Goal: Task Accomplishment & Management: Use online tool/utility

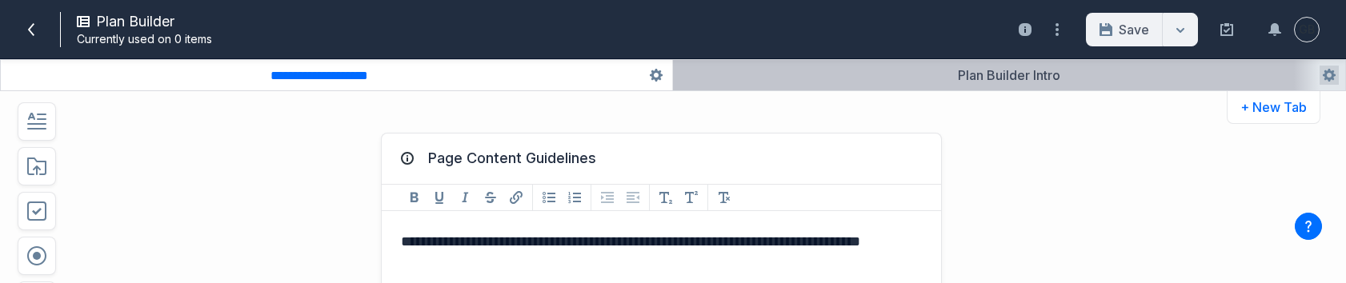
click at [1028, 79] on button "button" at bounding box center [1009, 75] width 672 height 30
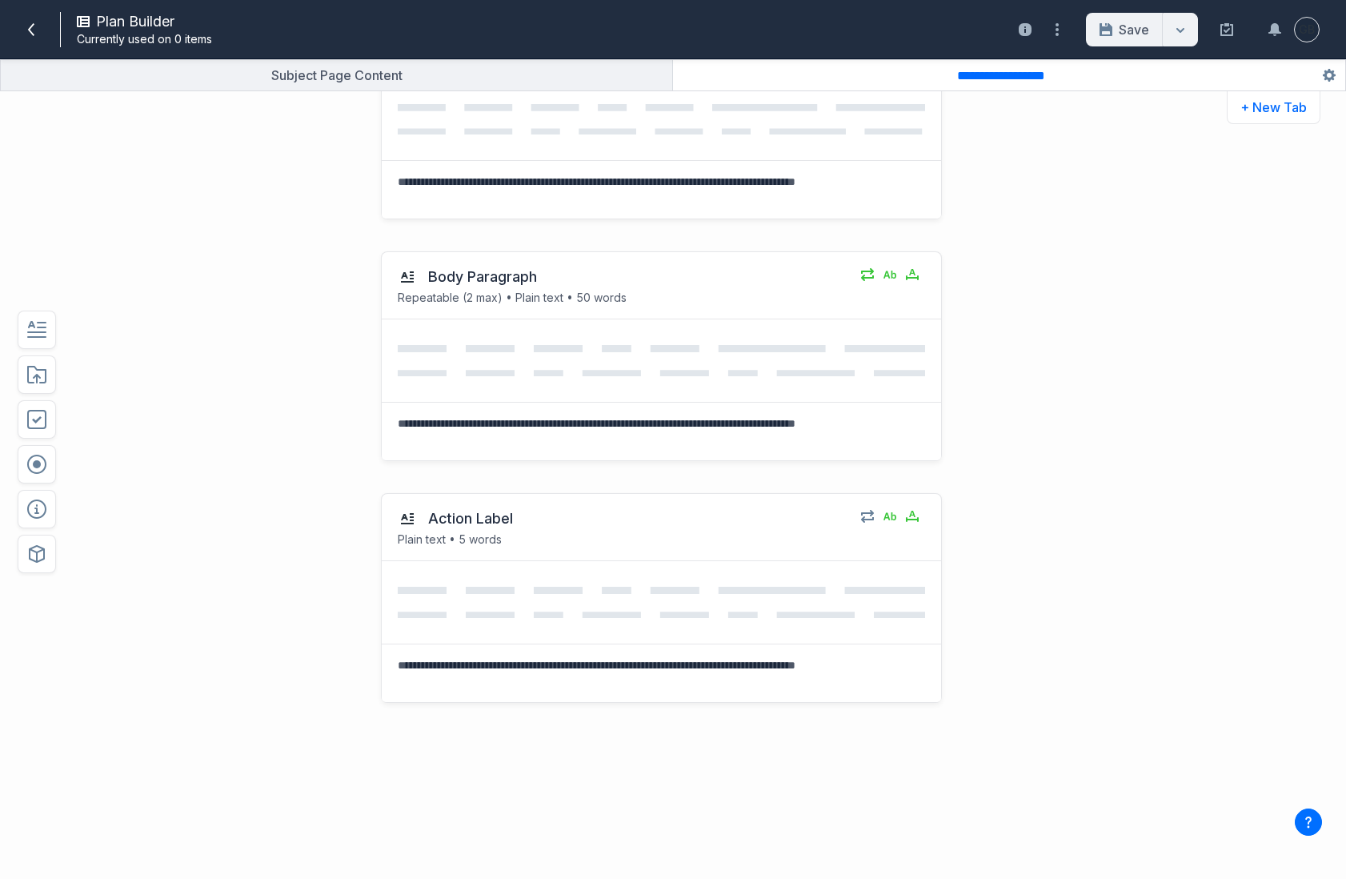
scroll to position [364, 0]
click at [248, 282] on div "Action Label Plain text • 5 words Select field: Action Label Are you sure you w…" at bounding box center [620, 678] width 989 height 402
click at [46, 282] on icon "button" at bounding box center [36, 553] width 19 height 19
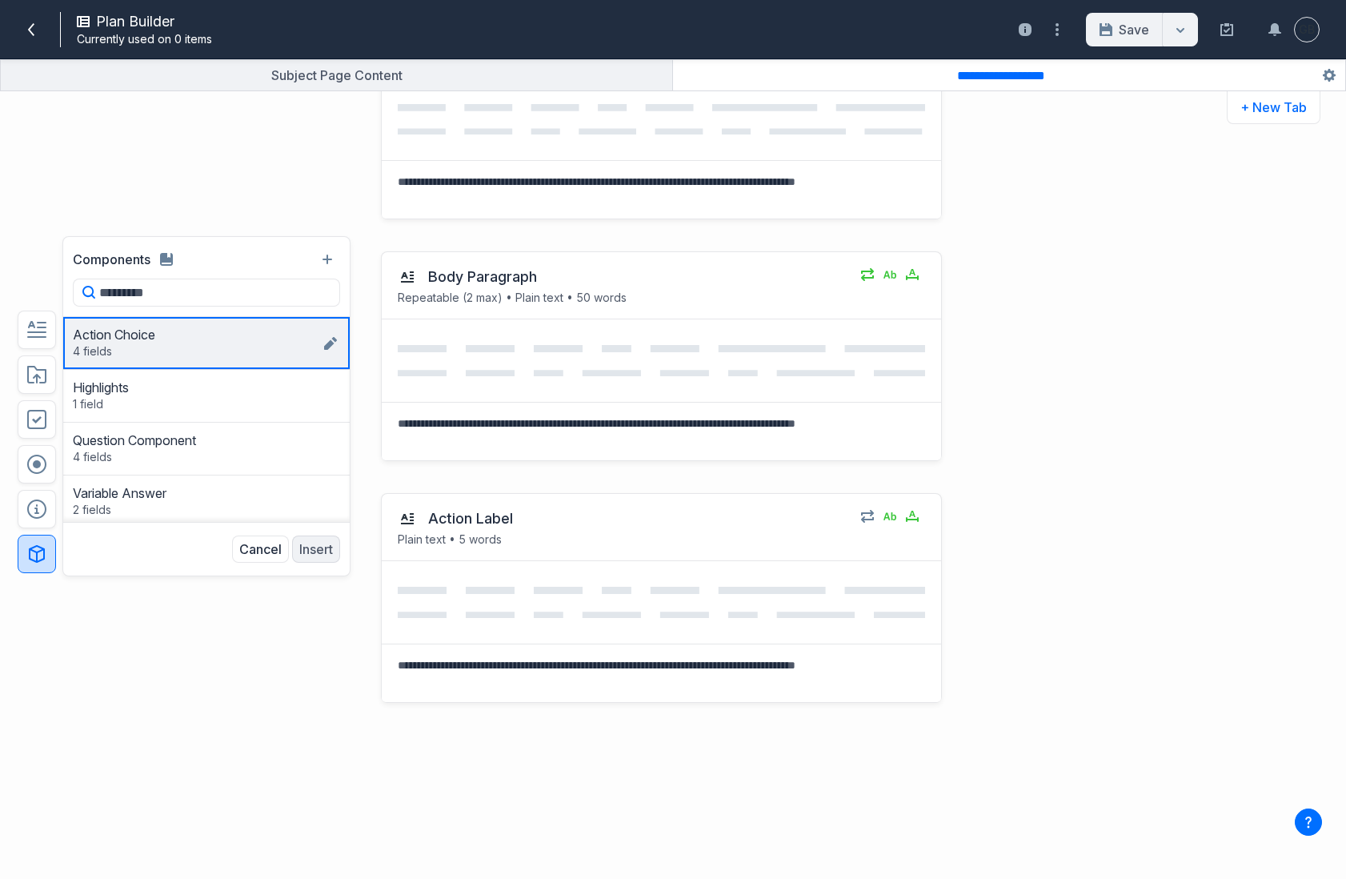
click at [197, 282] on div "Action Choice 4 fields Entry Action Label Statement Supporting Text Next Action…" at bounding box center [197, 342] width 248 height 33
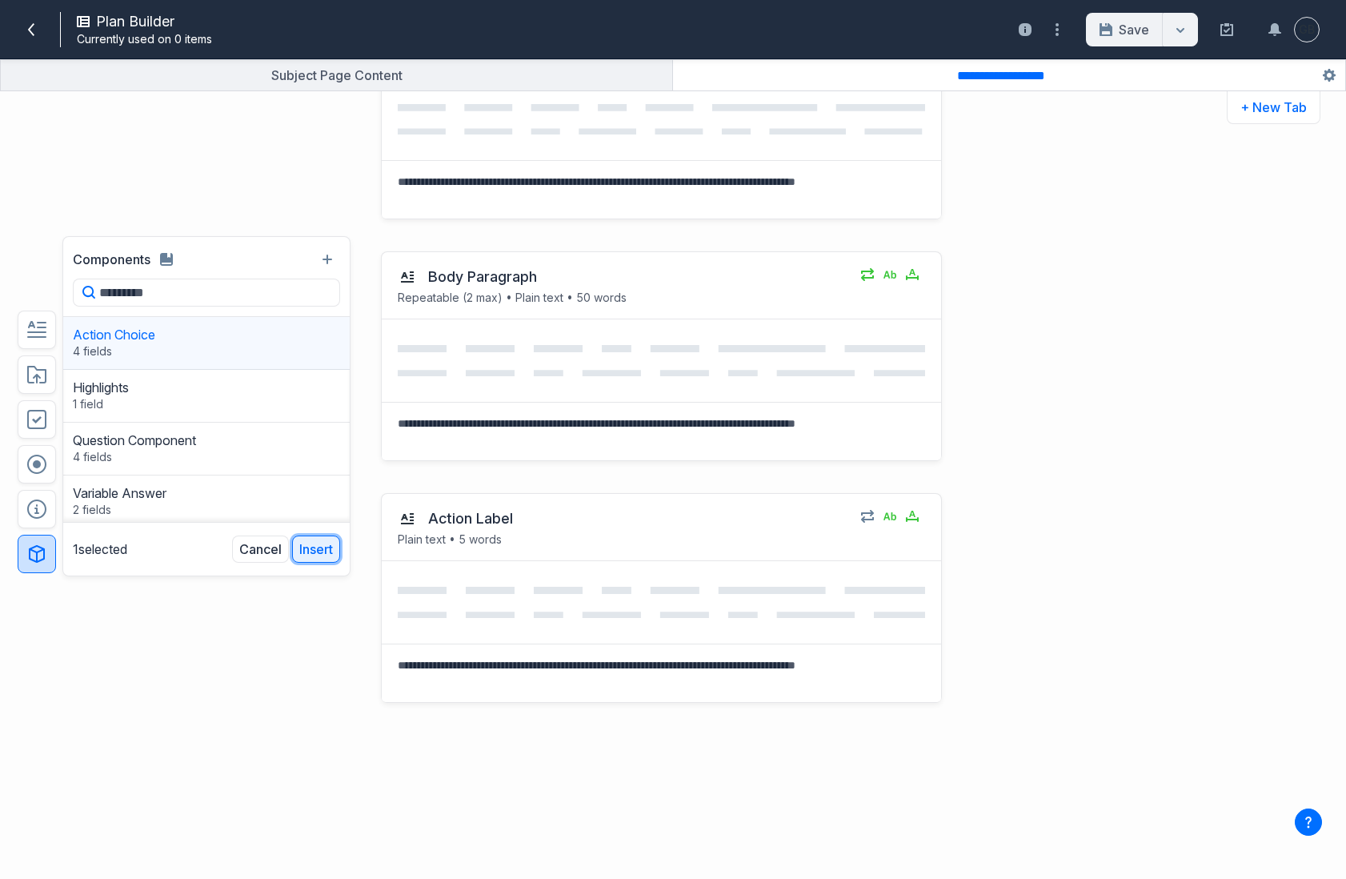
click at [326, 282] on button "Insert" at bounding box center [316, 548] width 48 height 27
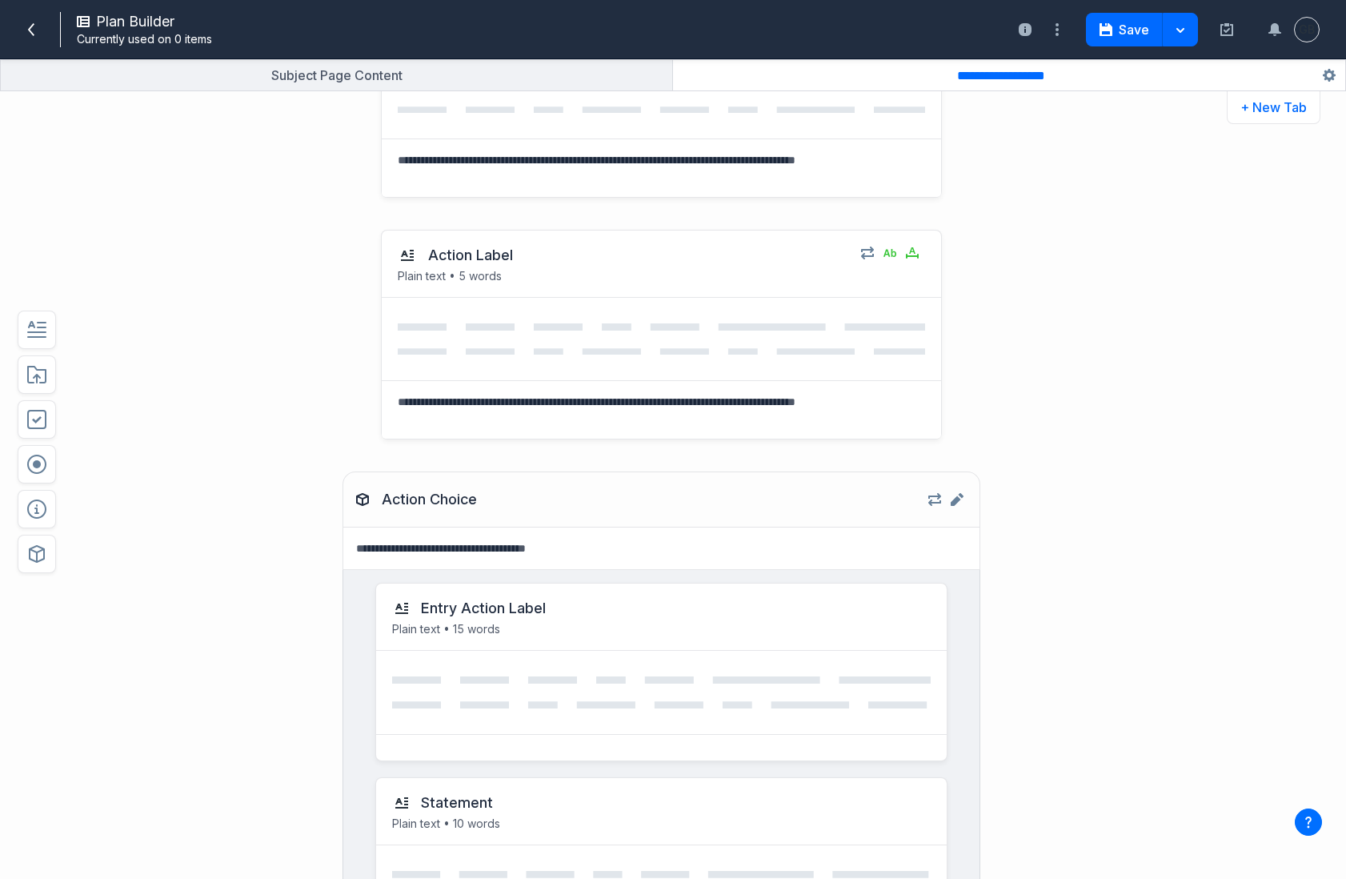
scroll to position [628, 0]
click at [1047, 75] on input "**********" at bounding box center [1009, 75] width 118 height 15
click at [1047, 75] on input "**********" at bounding box center [1009, 75] width 118 height 17
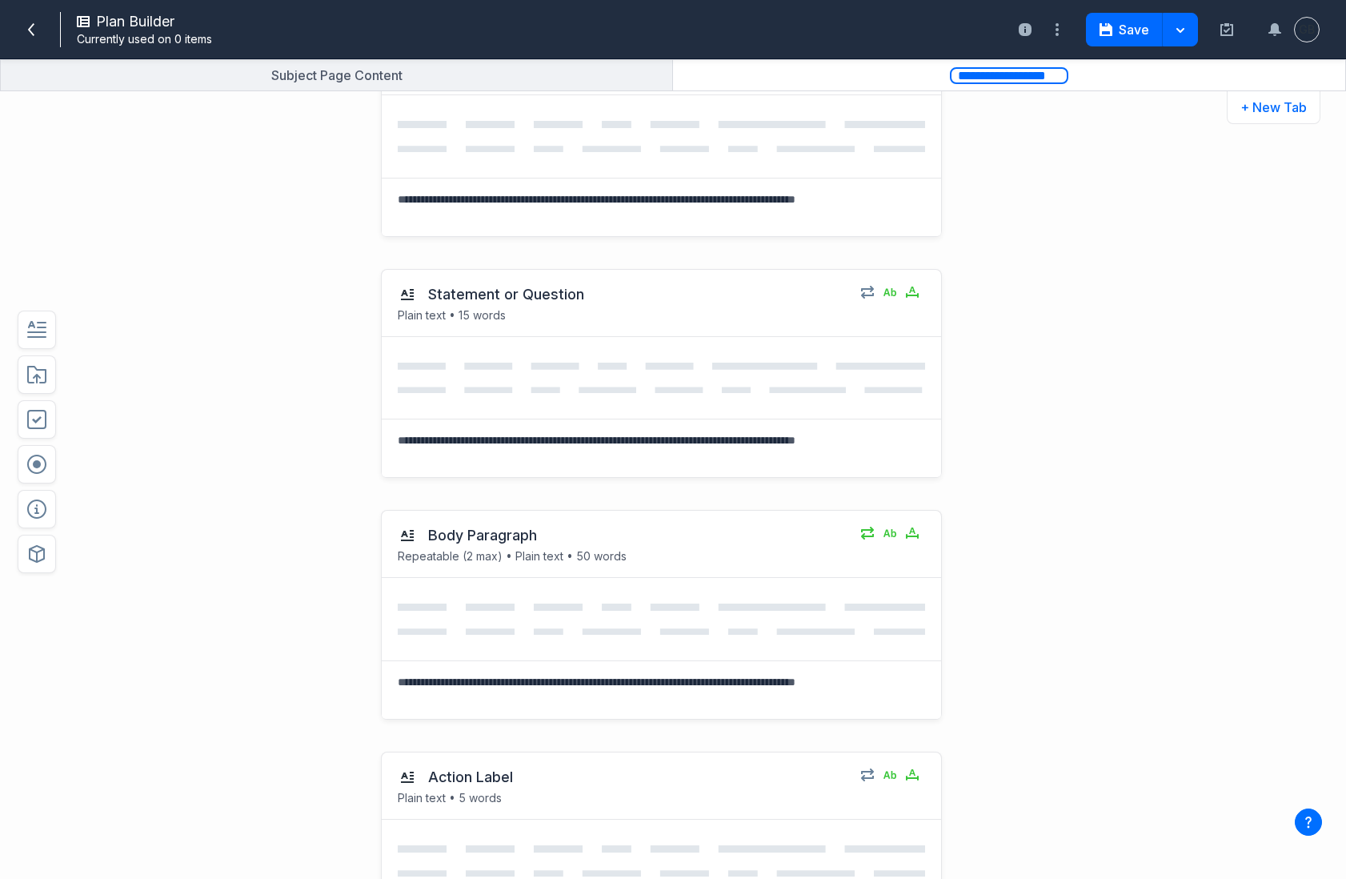
scroll to position [0, 0]
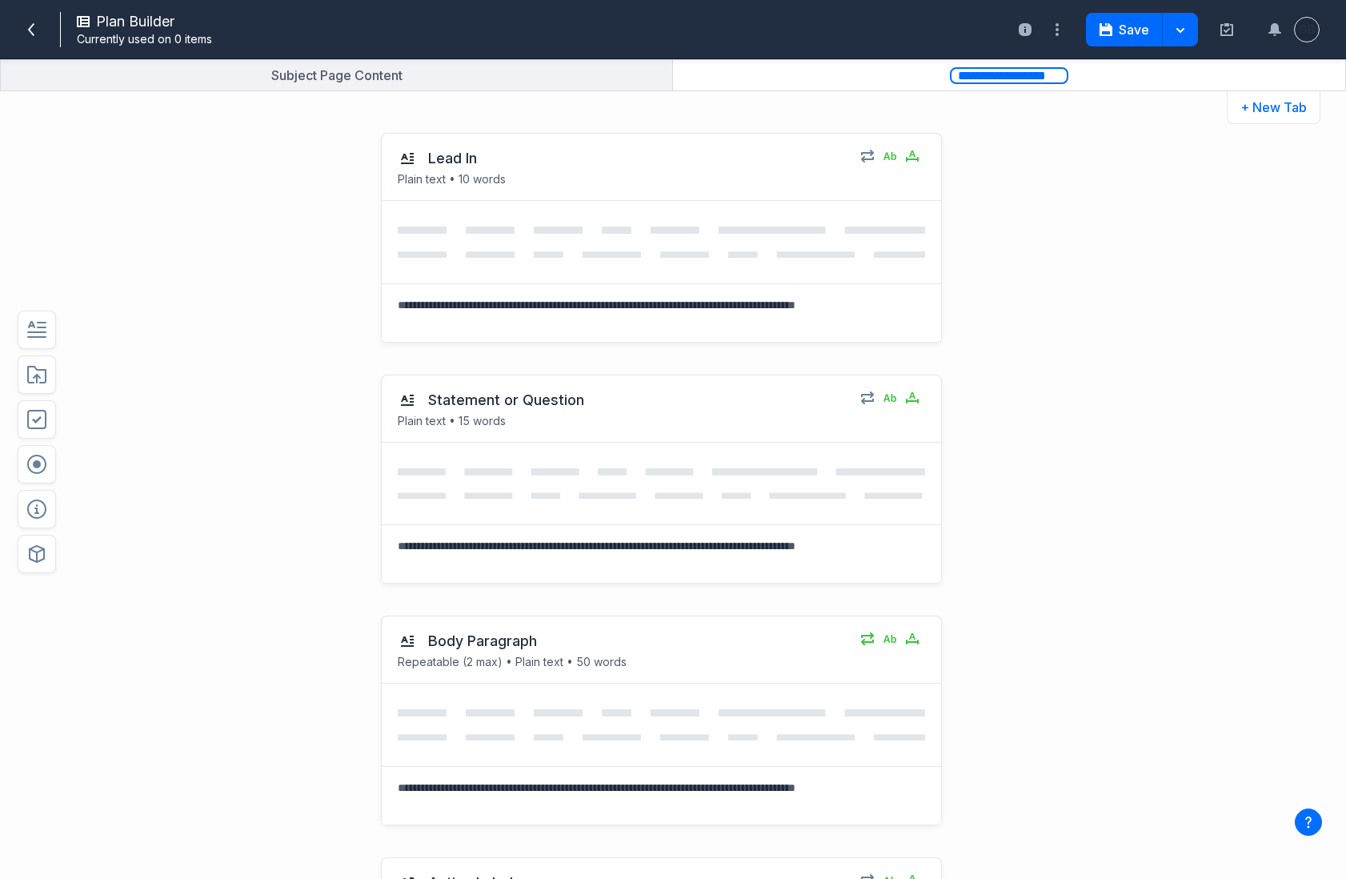
click at [1068, 262] on div "Lead In Plain text • 10 words Select field: Lead In Are you sure you want to de…" at bounding box center [620, 238] width 989 height 242
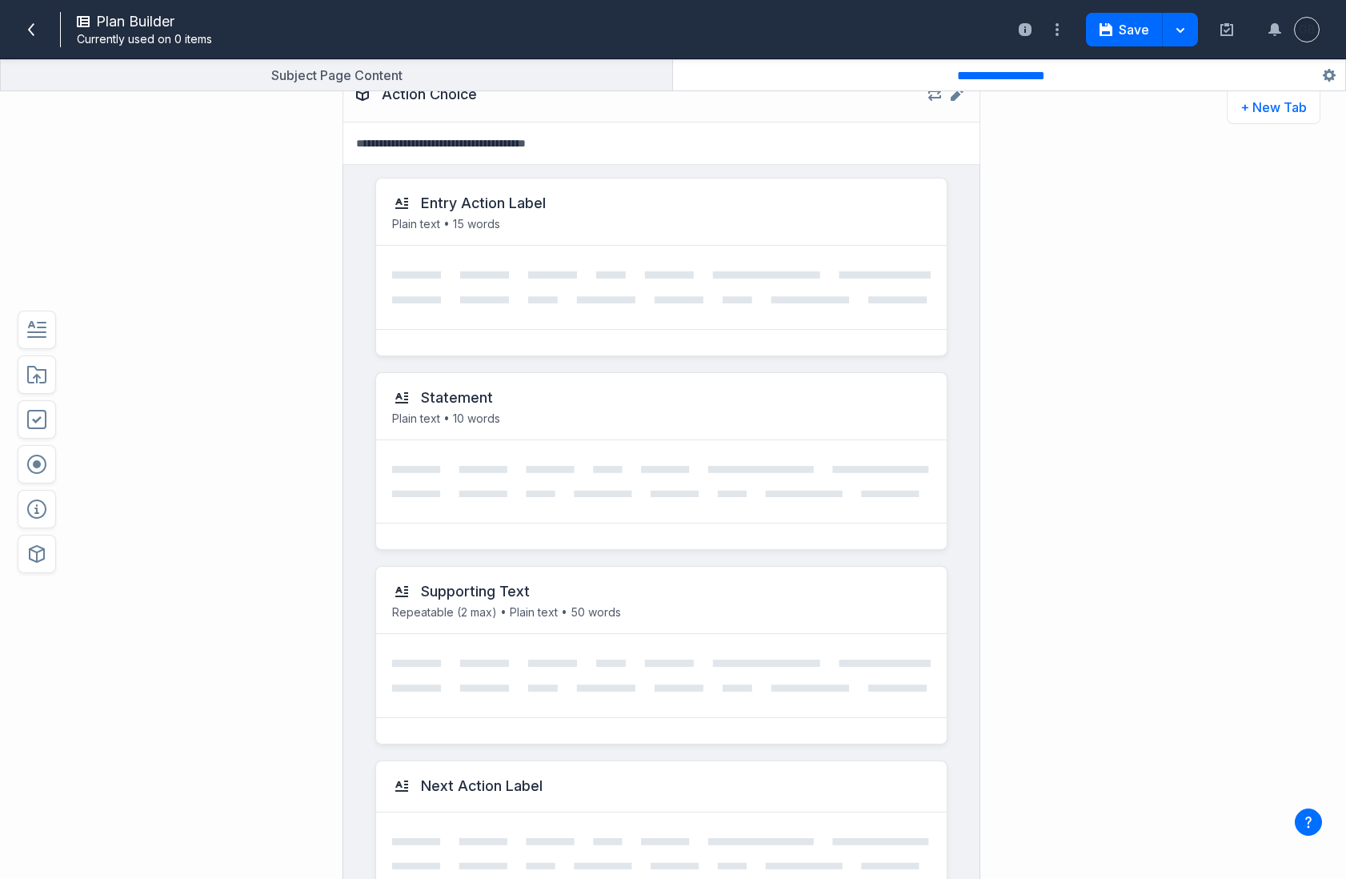
scroll to position [905, 0]
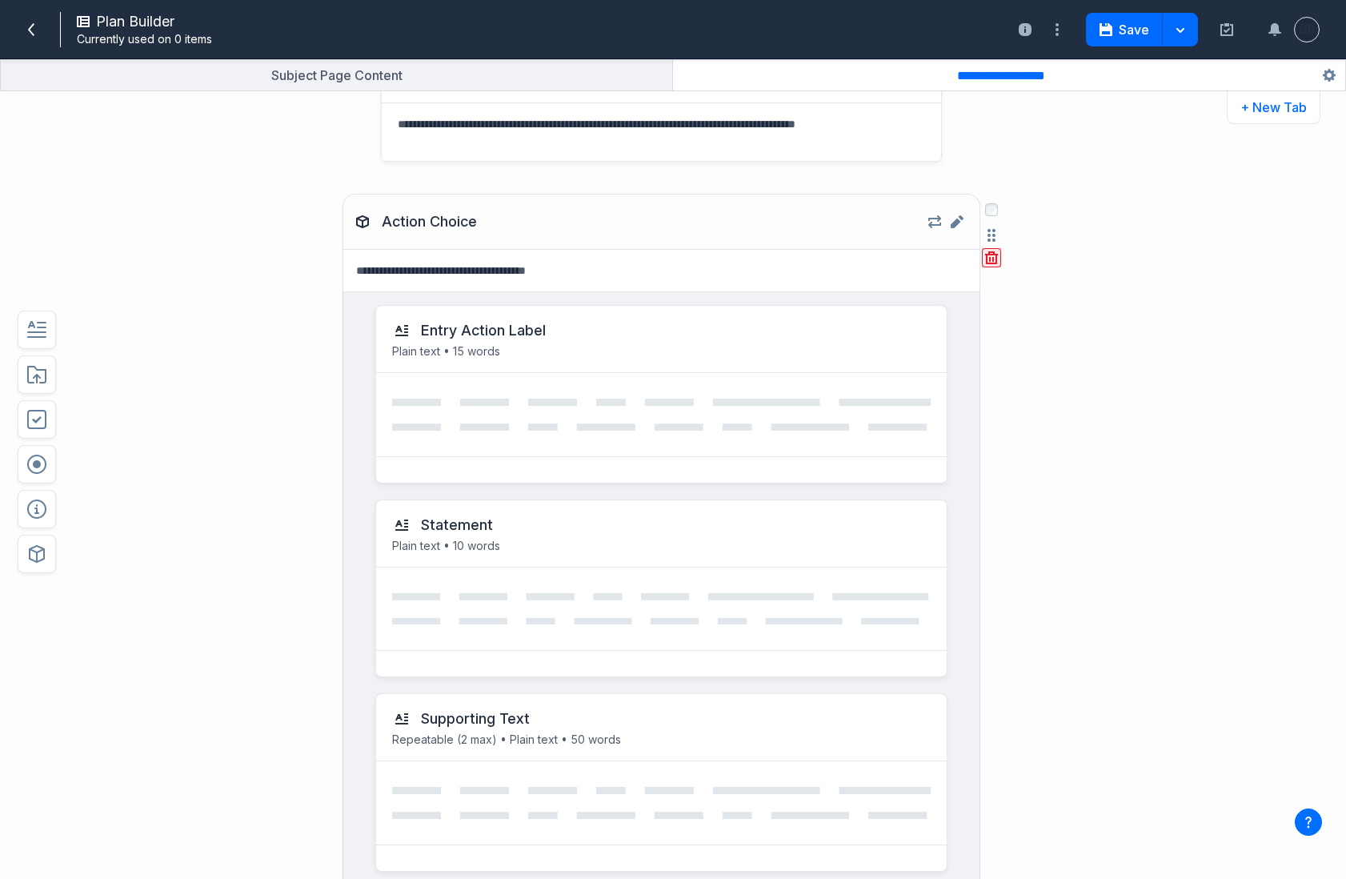
click at [997, 258] on icon "button" at bounding box center [991, 257] width 13 height 13
click at [1027, 282] on button "Delete" at bounding box center [1021, 360] width 51 height 24
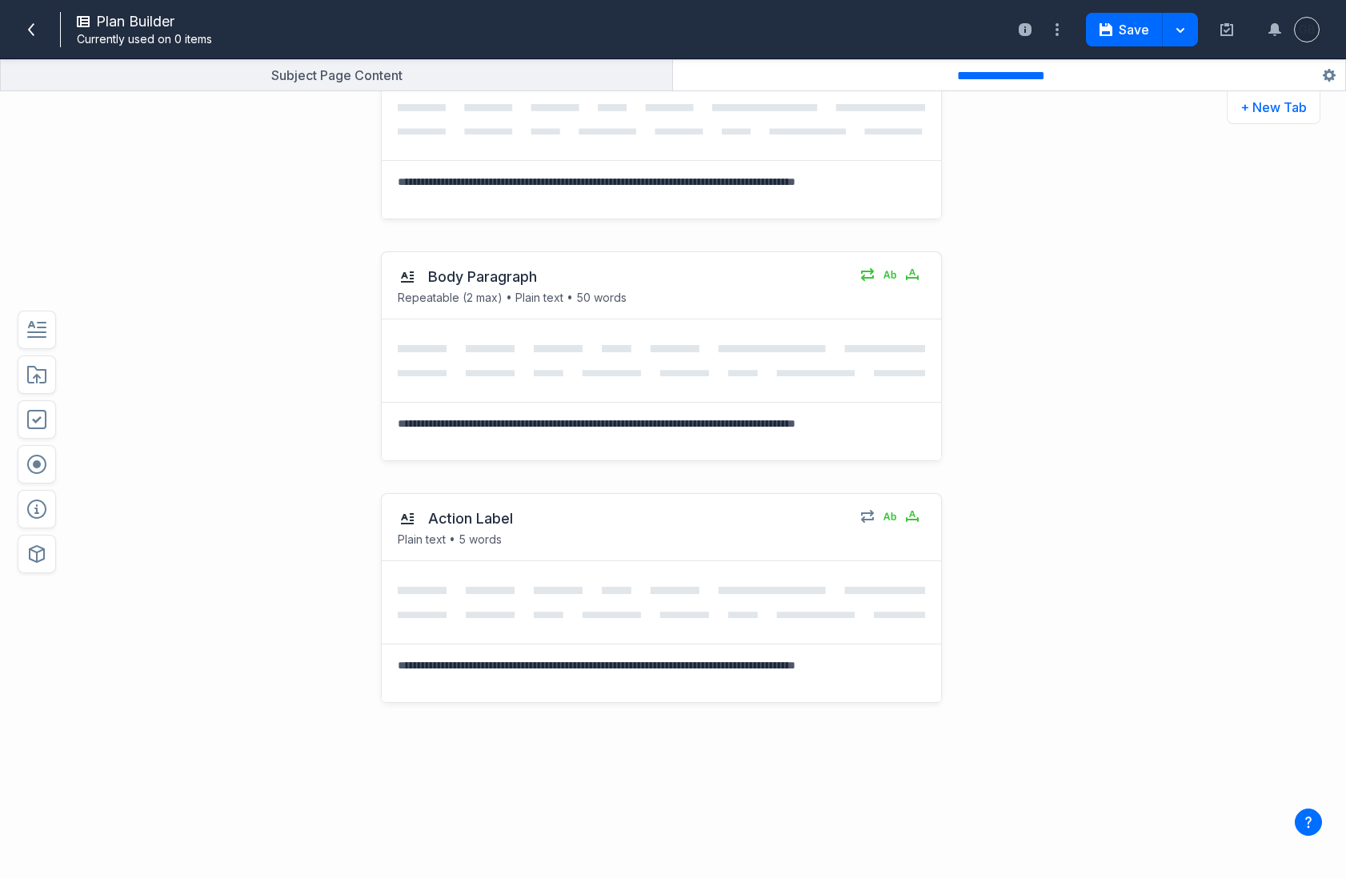
scroll to position [364, 0]
click at [1316, 84] on button "button" at bounding box center [1009, 75] width 672 height 30
click at [1288, 111] on button "+ New Tab" at bounding box center [1274, 107] width 94 height 33
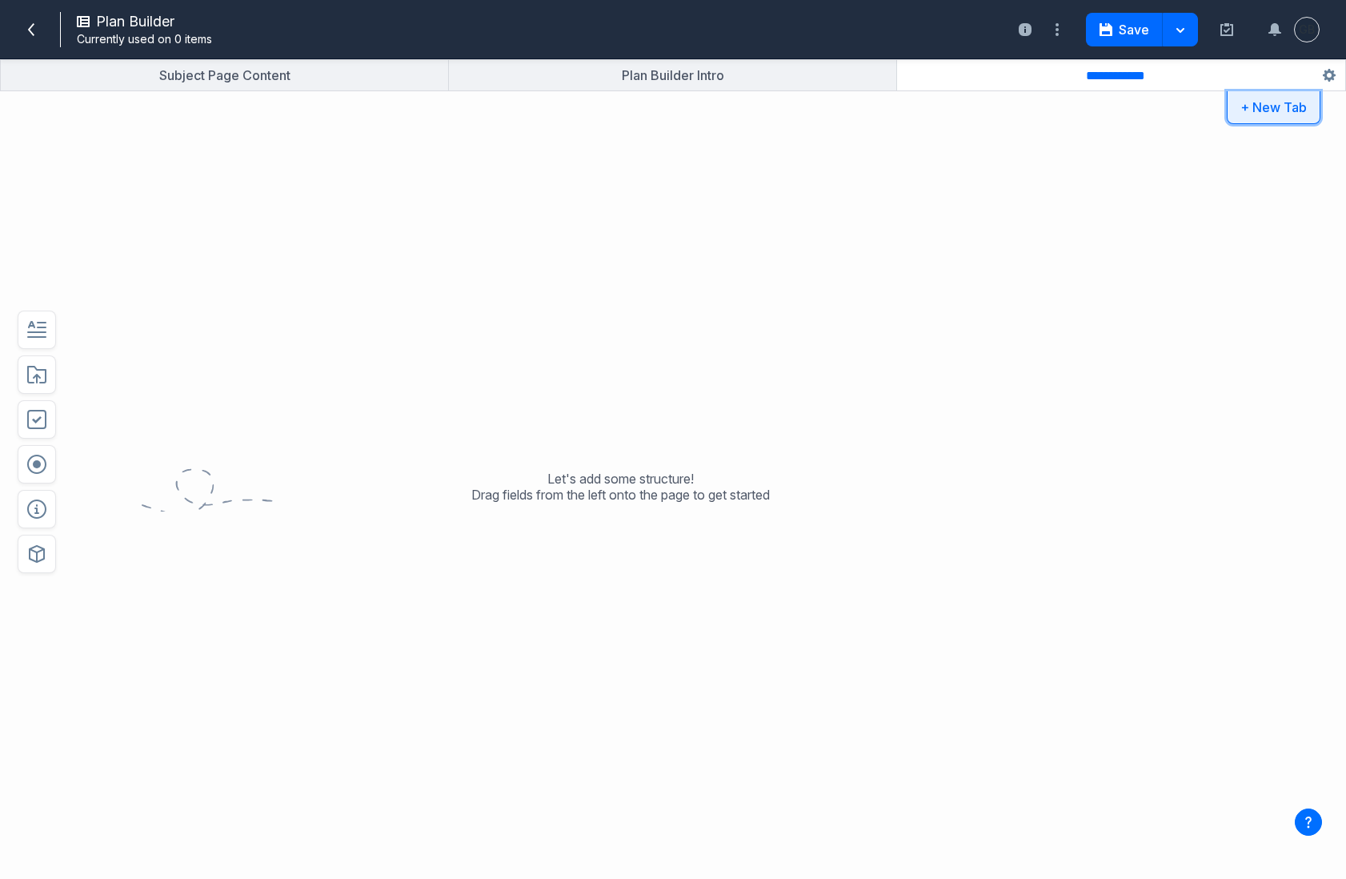
scroll to position [0, 0]
click at [1106, 75] on input "**********" at bounding box center [1122, 75] width 86 height 15
click at [1106, 75] on input "**********" at bounding box center [1122, 75] width 86 height 17
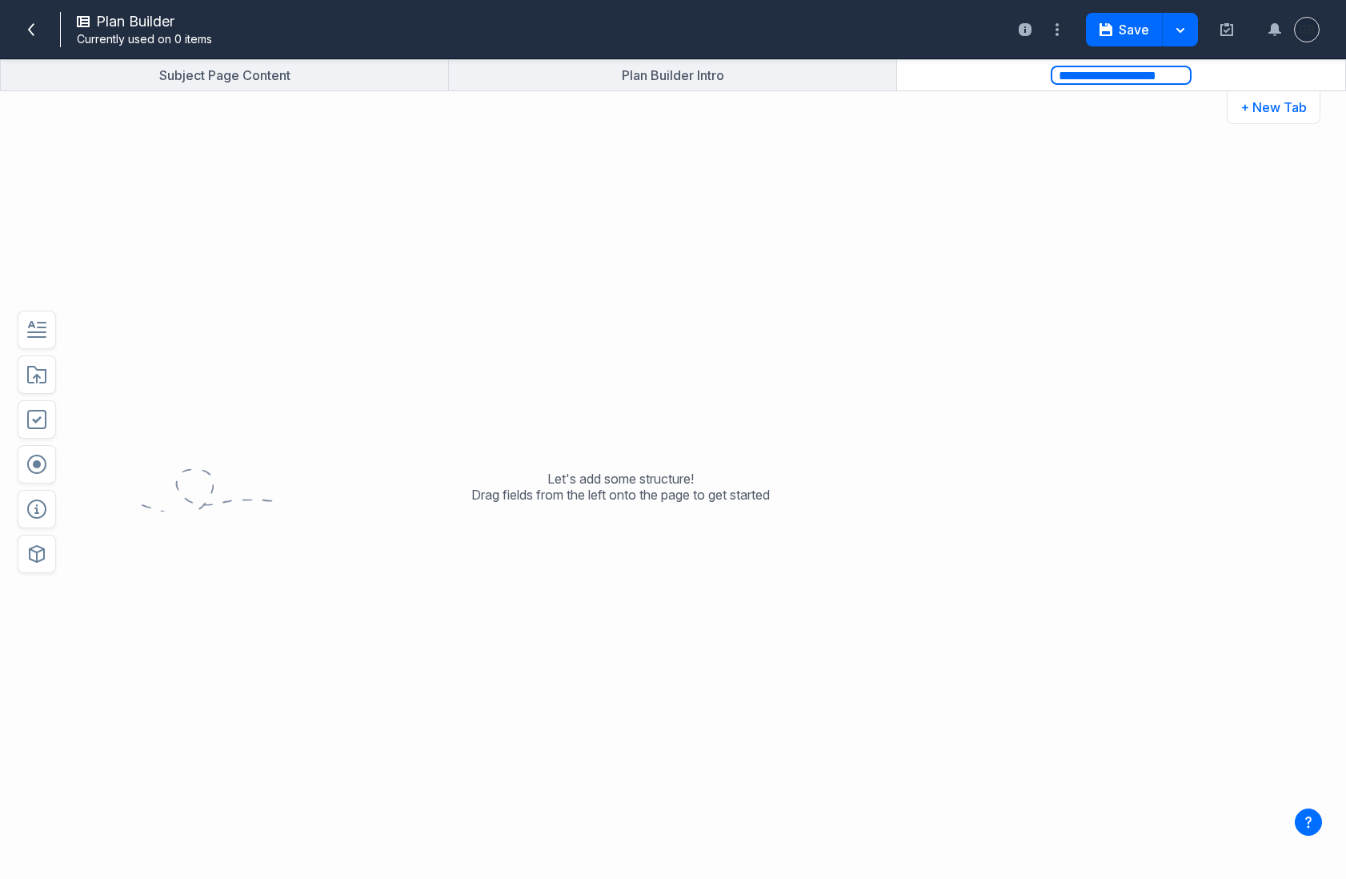
type input "**********"
click at [38, 282] on icon "button" at bounding box center [36, 329] width 19 height 19
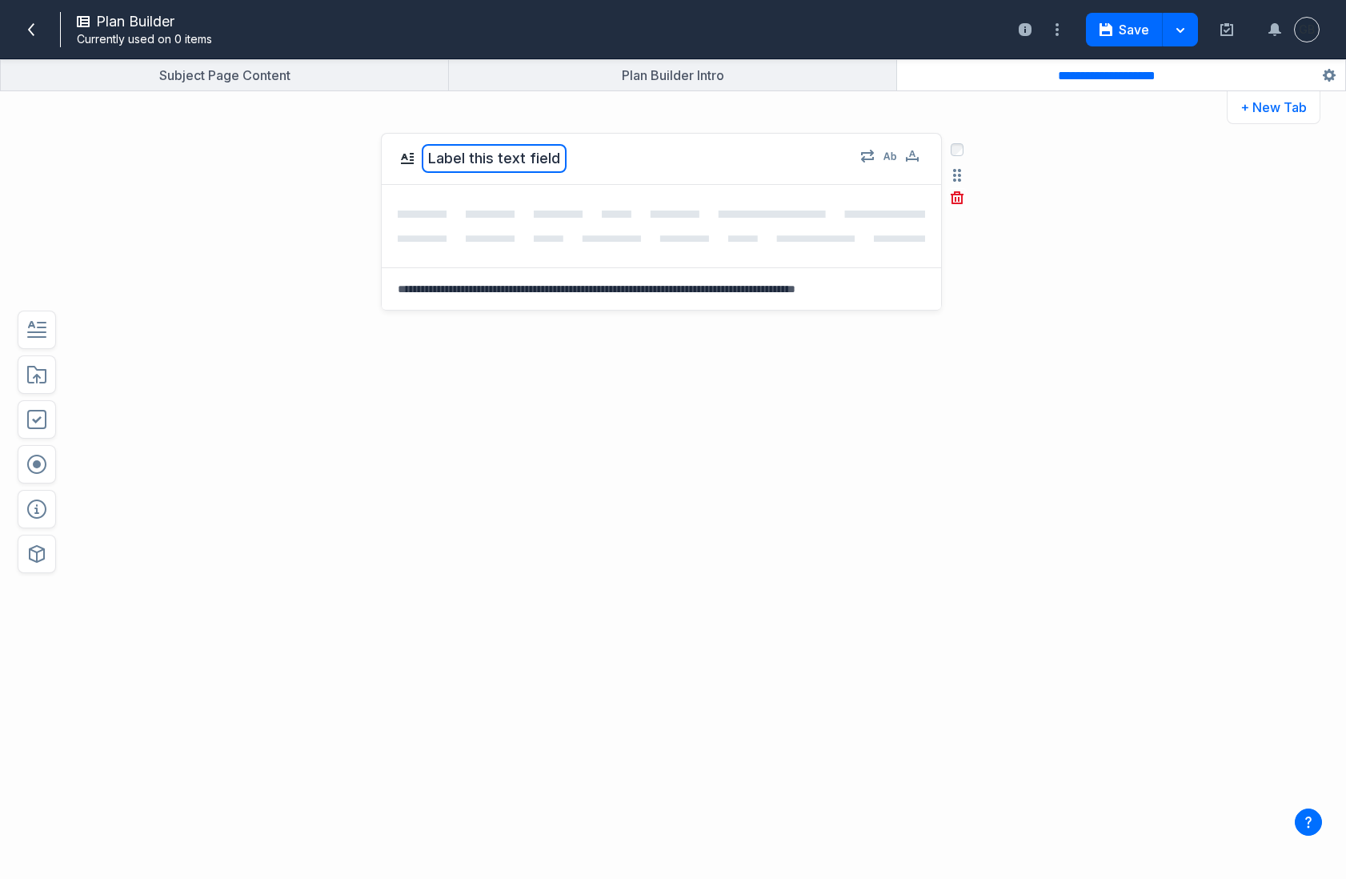
click at [506, 162] on button "Label this text field" at bounding box center [494, 158] width 145 height 29
type textarea "*******"
click at [894, 155] on icon "button" at bounding box center [889, 156] width 13 height 8
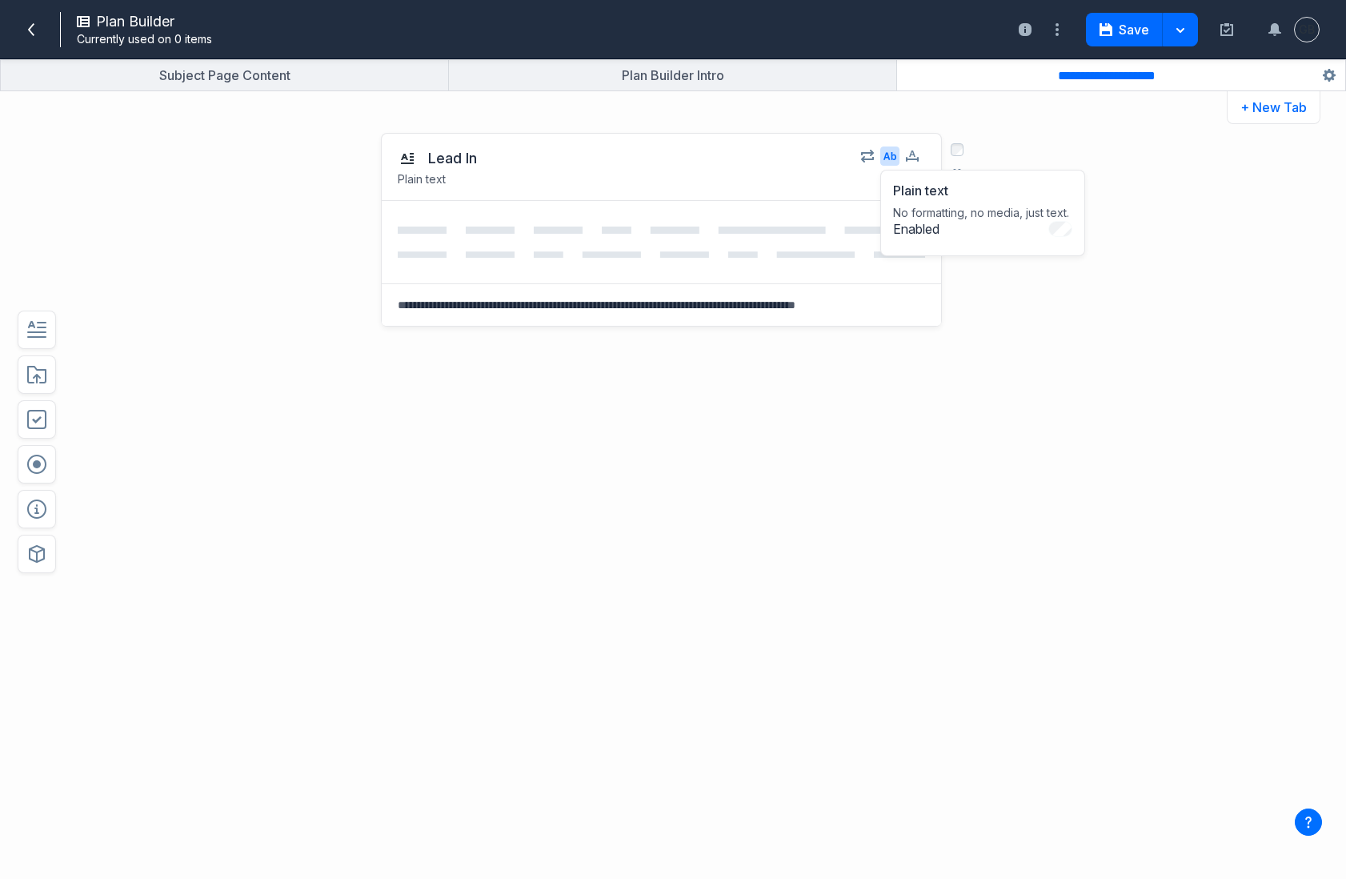
click at [923, 158] on div "Plain text No formatting, no media, just text. Enabled" at bounding box center [886, 155] width 77 height 19
click at [909, 158] on icon "button" at bounding box center [912, 155] width 13 height 10
click at [988, 258] on input "*" at bounding box center [988, 259] width 51 height 26
click at [1008, 254] on input "*" at bounding box center [988, 259] width 51 height 26
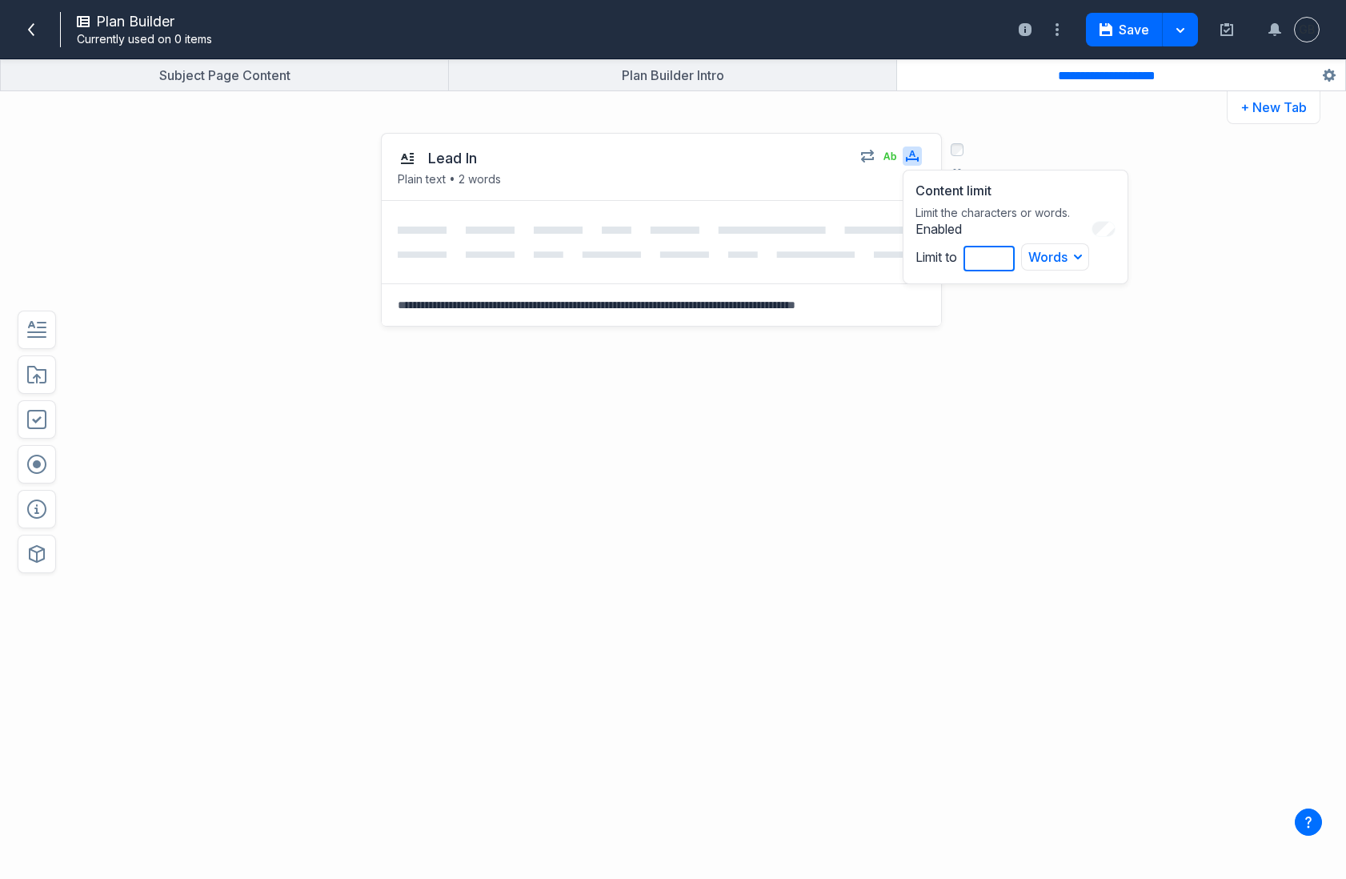
click at [1008, 254] on input "*" at bounding box center [988, 259] width 51 height 26
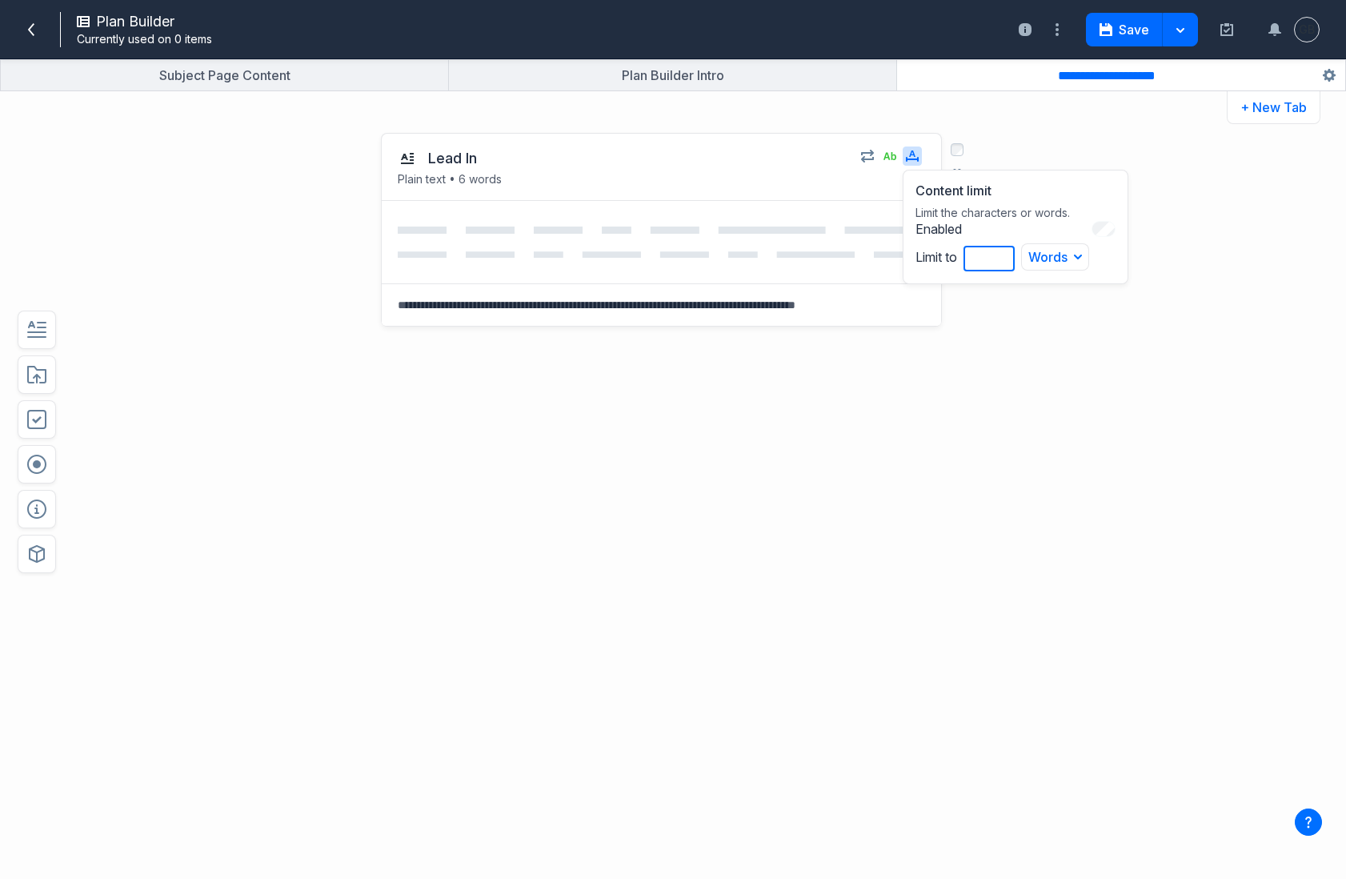
click at [1008, 254] on input "*" at bounding box center [988, 259] width 51 height 26
click at [1010, 265] on input "*" at bounding box center [988, 259] width 51 height 26
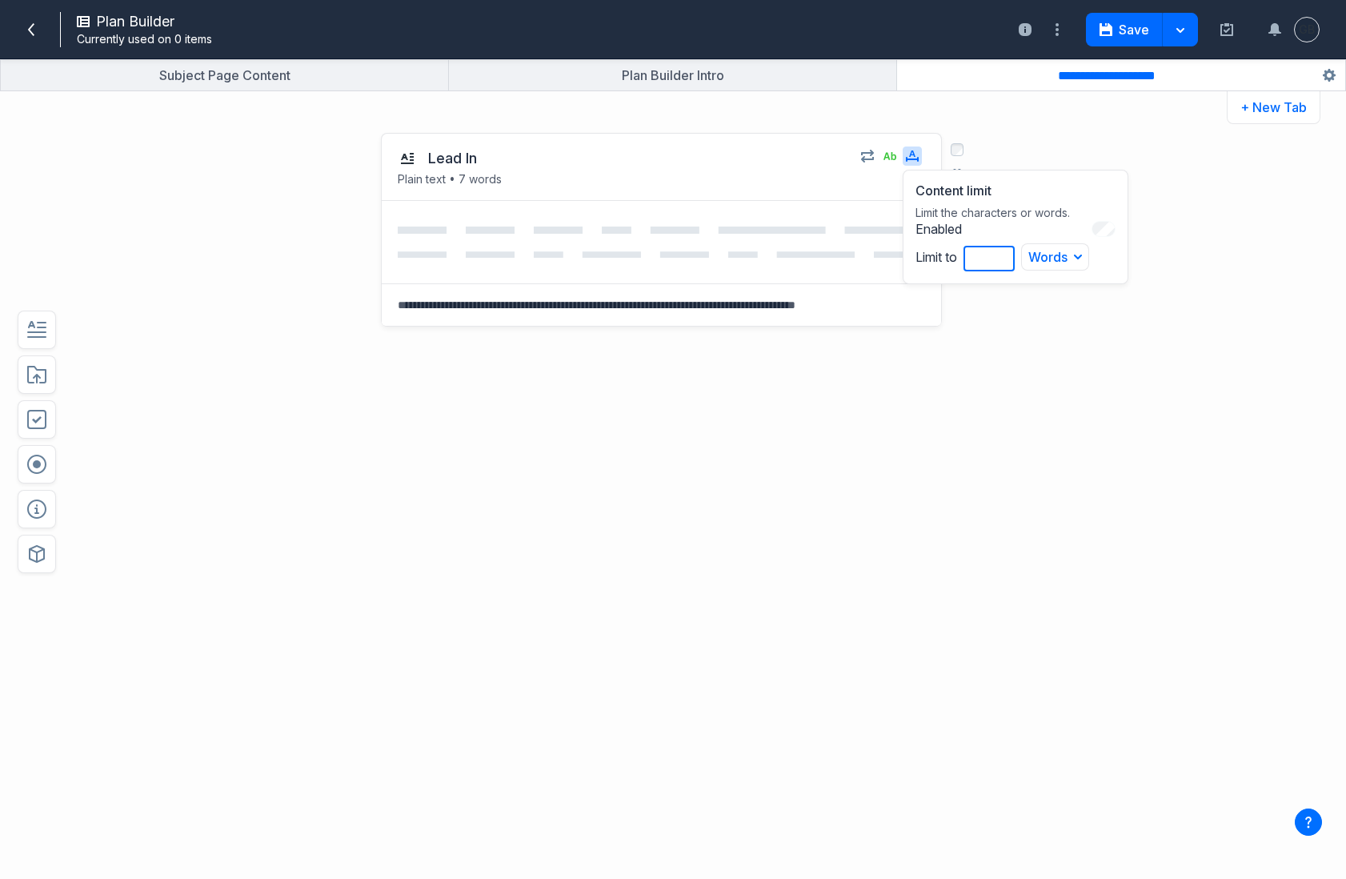
click at [1006, 254] on input "*" at bounding box center [988, 259] width 51 height 26
type input "**"
click at [1006, 254] on input "**" at bounding box center [988, 259] width 51 height 26
click at [1052, 282] on div "Lead In Plain text • 10 words Content limit Limit the characters or words. Enab…" at bounding box center [620, 310] width 989 height 386
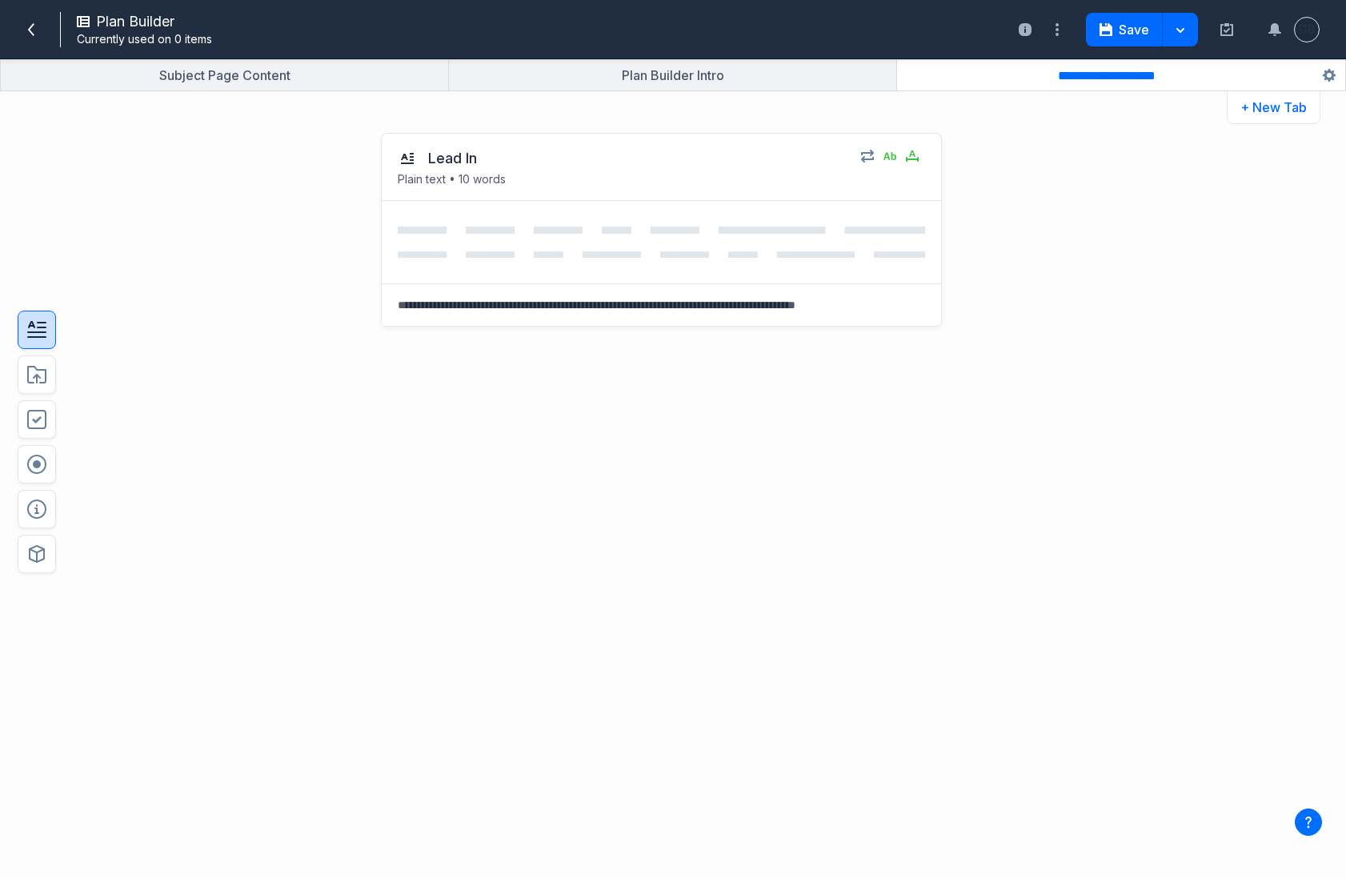
click at [35, 282] on icon "button" at bounding box center [36, 329] width 19 height 19
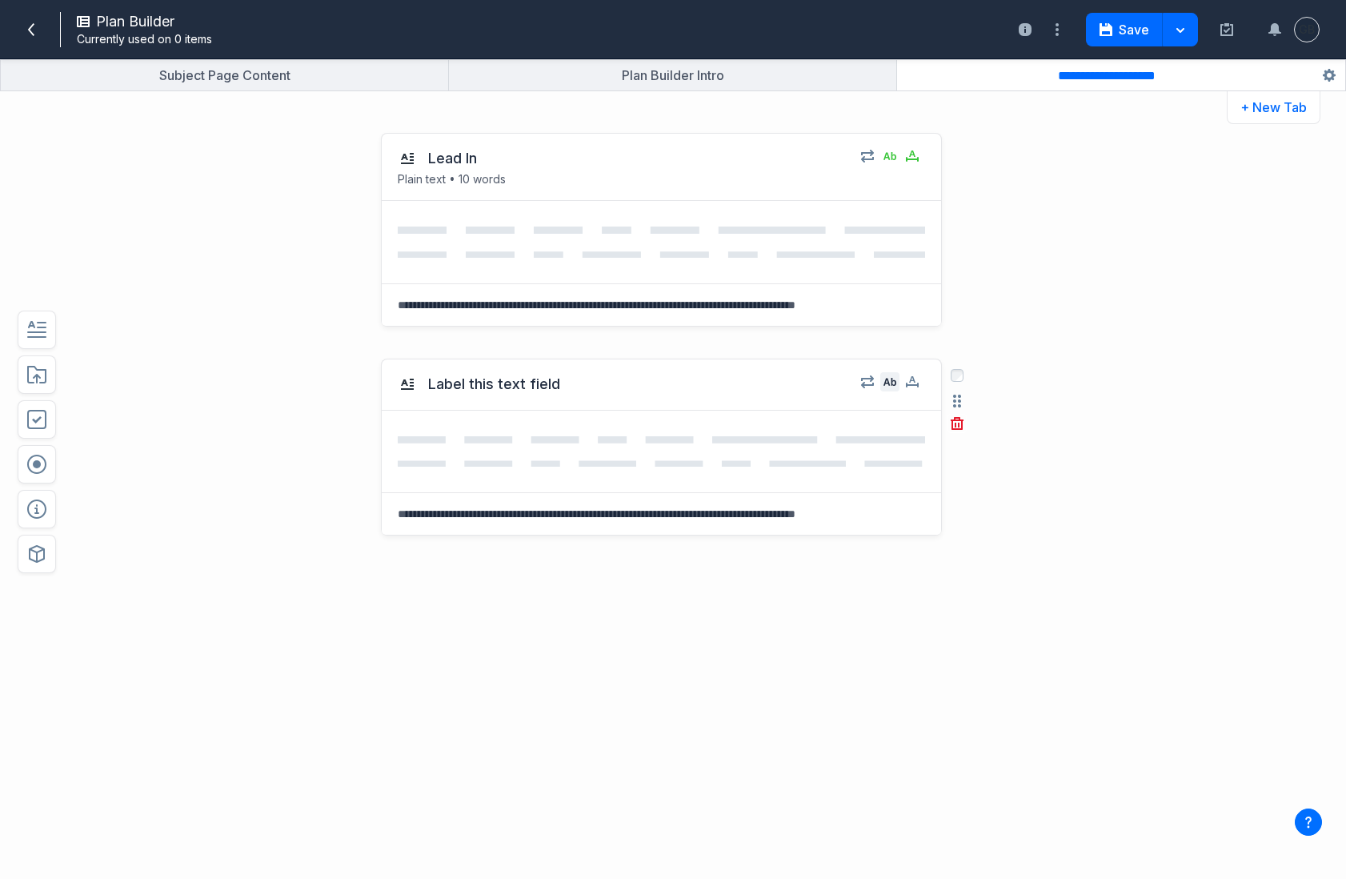
click at [884, 282] on icon "button" at bounding box center [889, 381] width 13 height 13
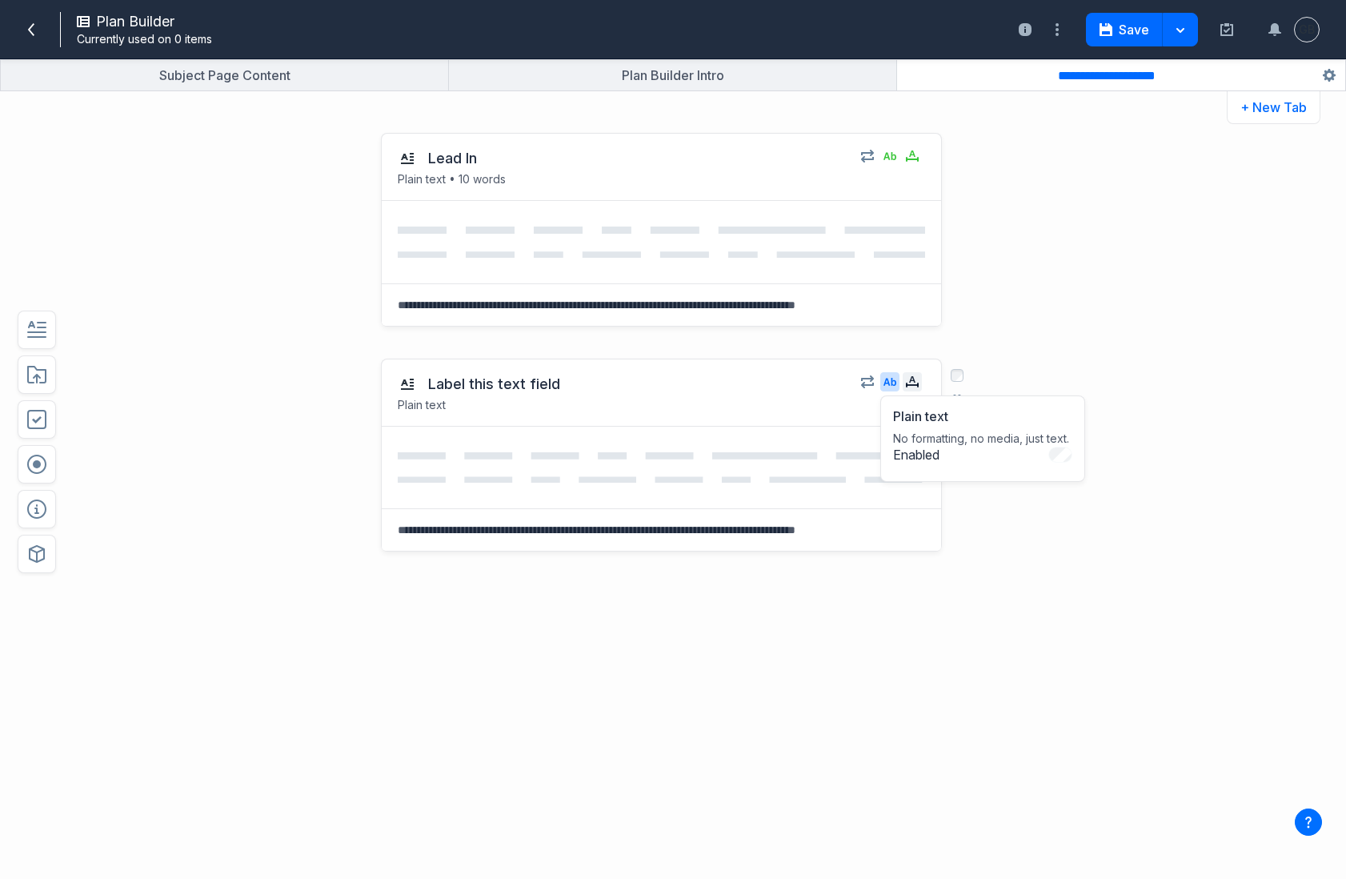
click at [917, 282] on icon "button" at bounding box center [912, 384] width 13 height 5
click at [978, 282] on input "*" at bounding box center [988, 484] width 51 height 26
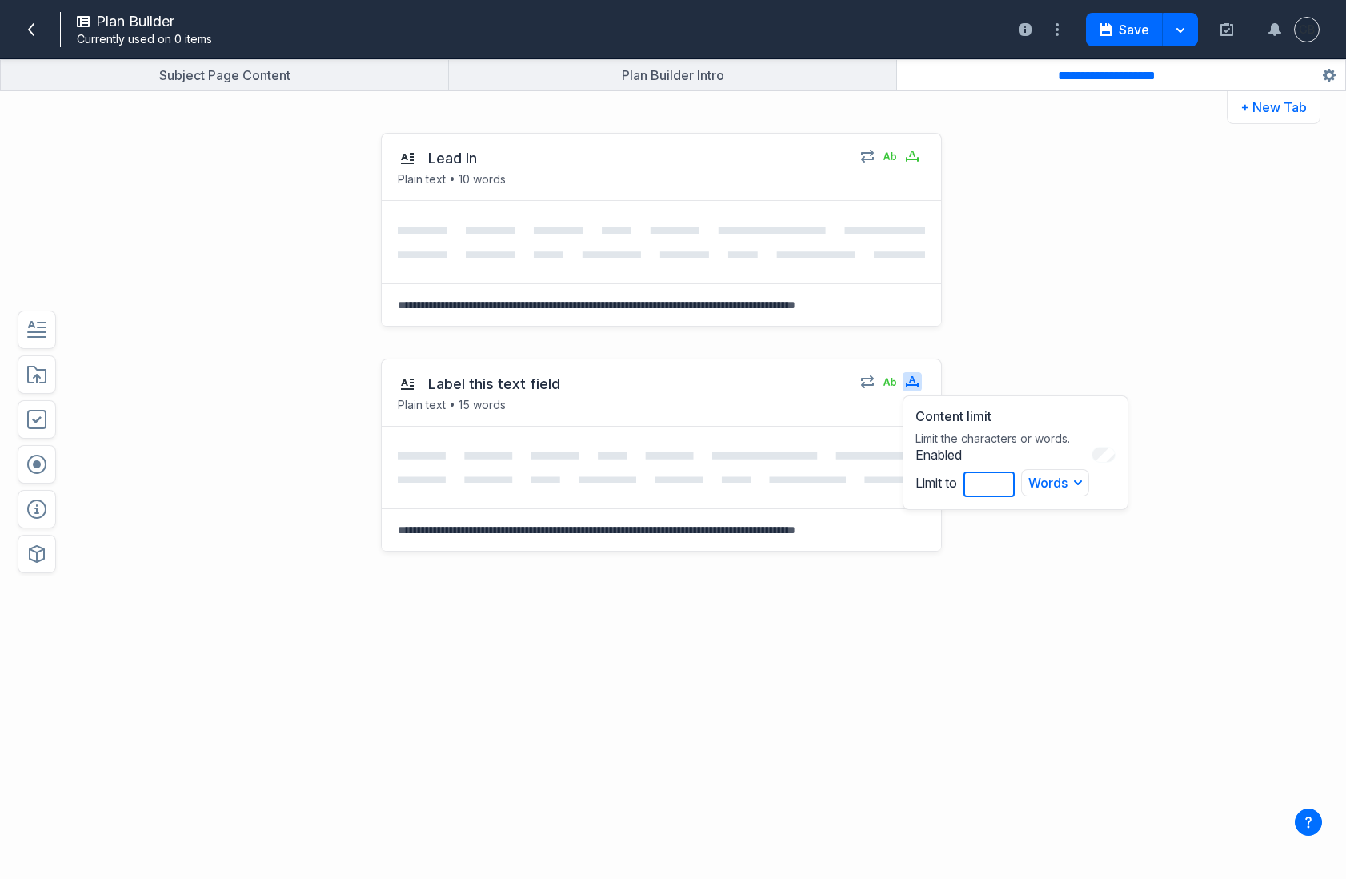
type input "**"
click at [900, 282] on div at bounding box center [661, 467] width 559 height 82
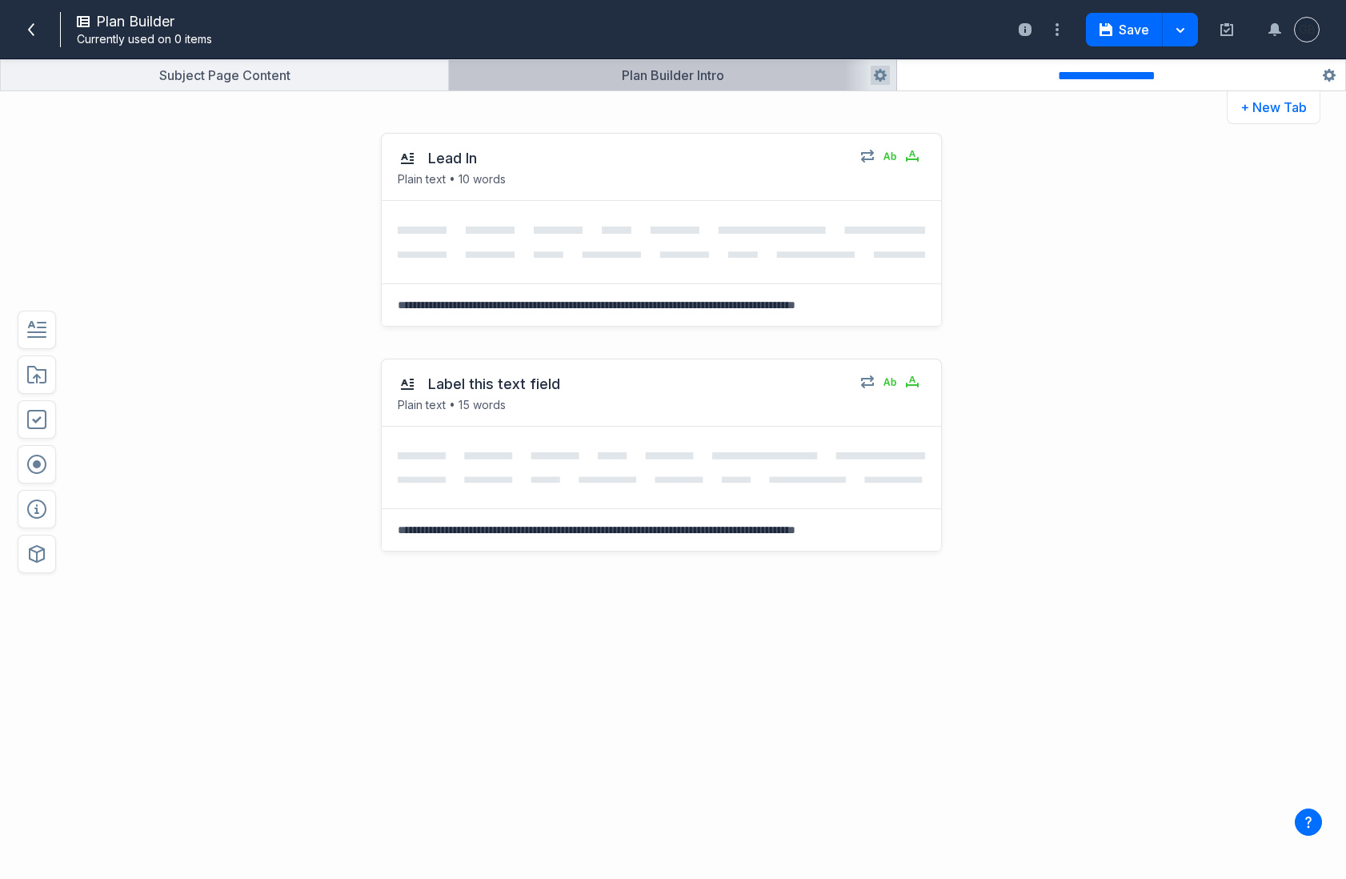
click at [692, 79] on button "button" at bounding box center [672, 75] width 447 height 30
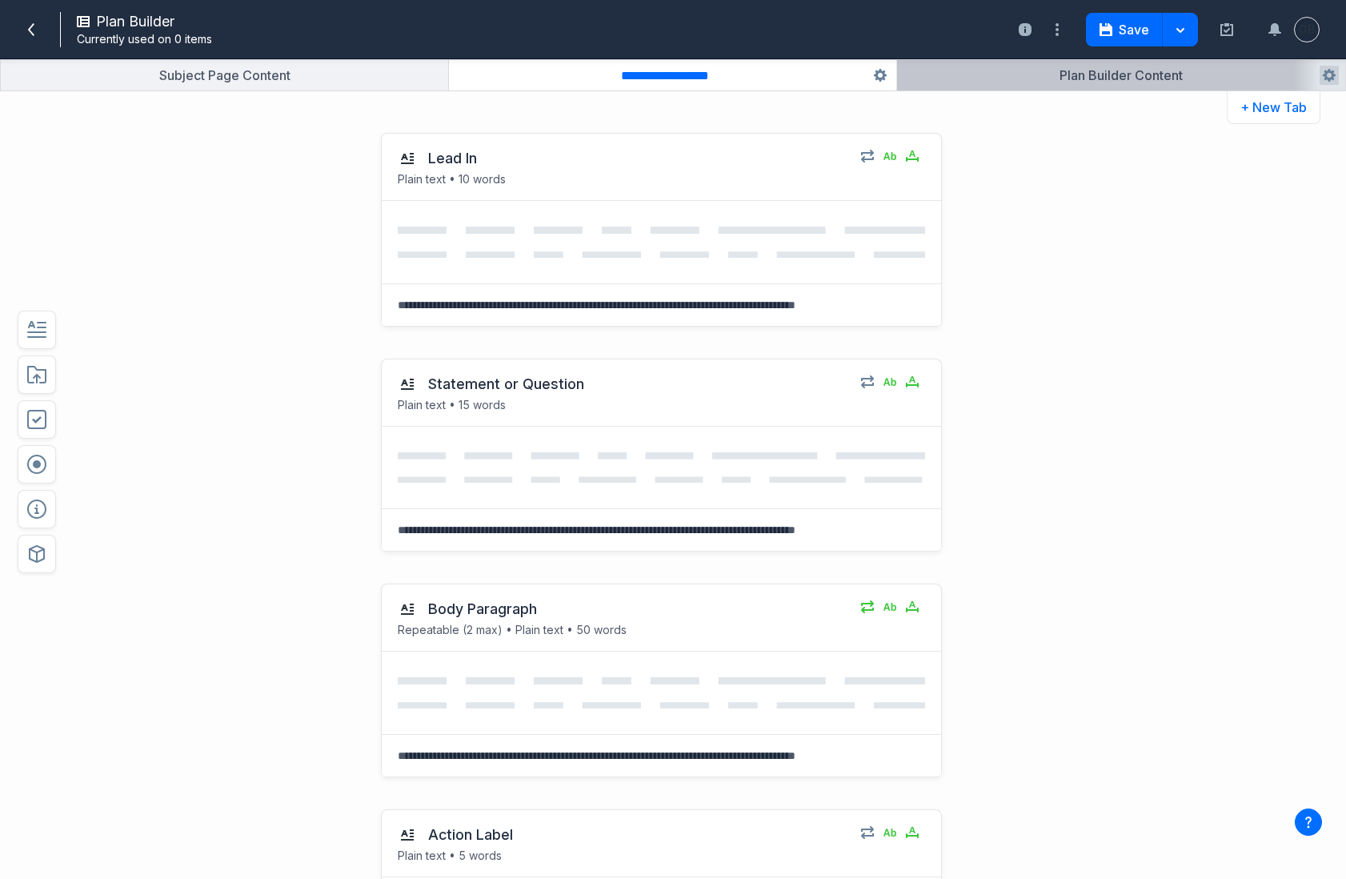
click at [1086, 73] on button "button" at bounding box center [1121, 75] width 448 height 30
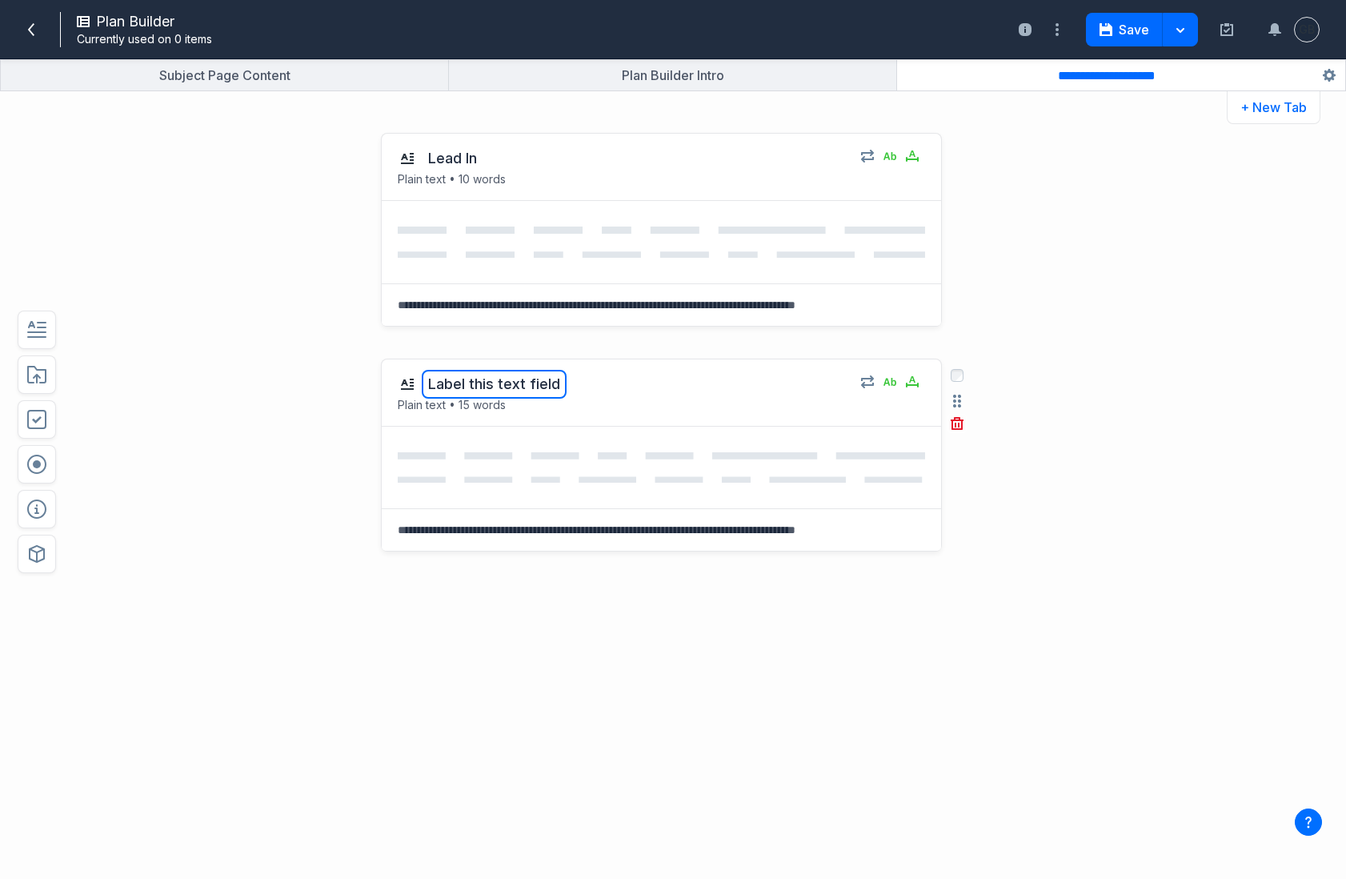
click at [535, 282] on button "Label this text field" at bounding box center [494, 384] width 145 height 29
type textarea "*********"
click at [202, 282] on div "Statement Plain text • 15 words Select field: Statement Are you sure you want t…" at bounding box center [620, 535] width 989 height 386
click at [31, 282] on icon "button" at bounding box center [36, 553] width 19 height 19
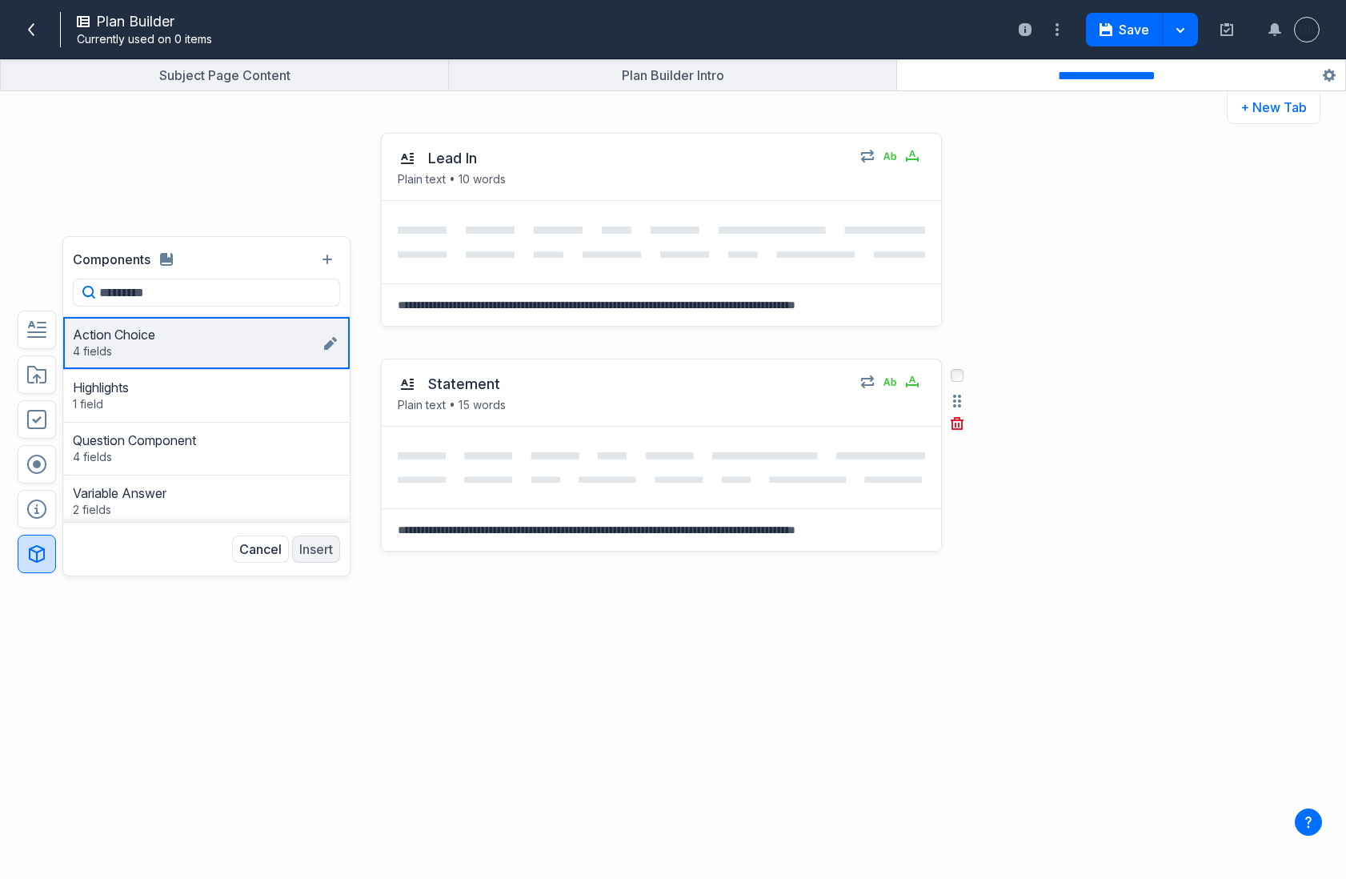
click at [234, 282] on div "Action Choice 4 fields Entry Action Label Statement Supporting Text Next Action…" at bounding box center [197, 342] width 248 height 33
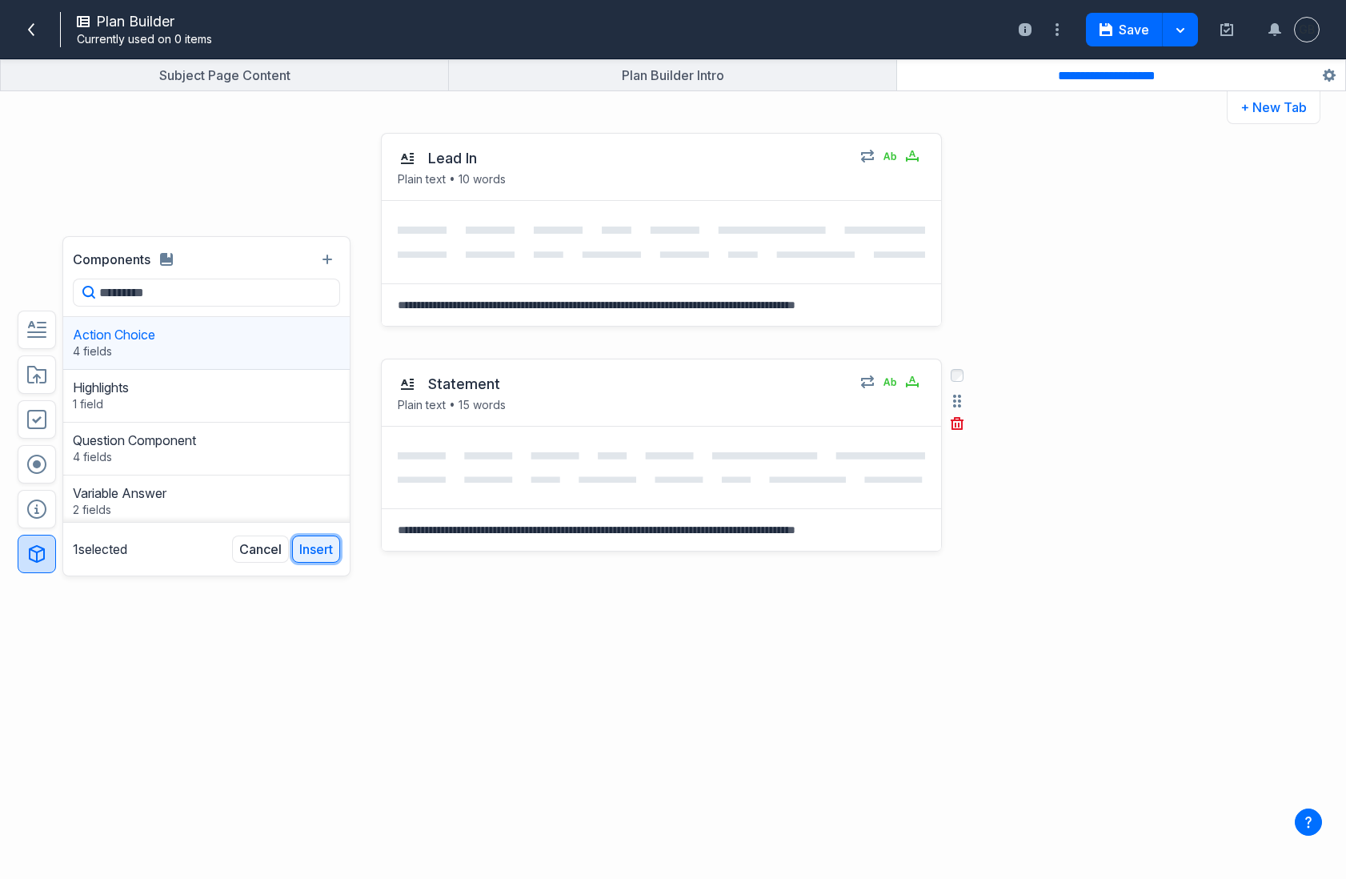
click at [313, 282] on button "Insert" at bounding box center [316, 548] width 48 height 27
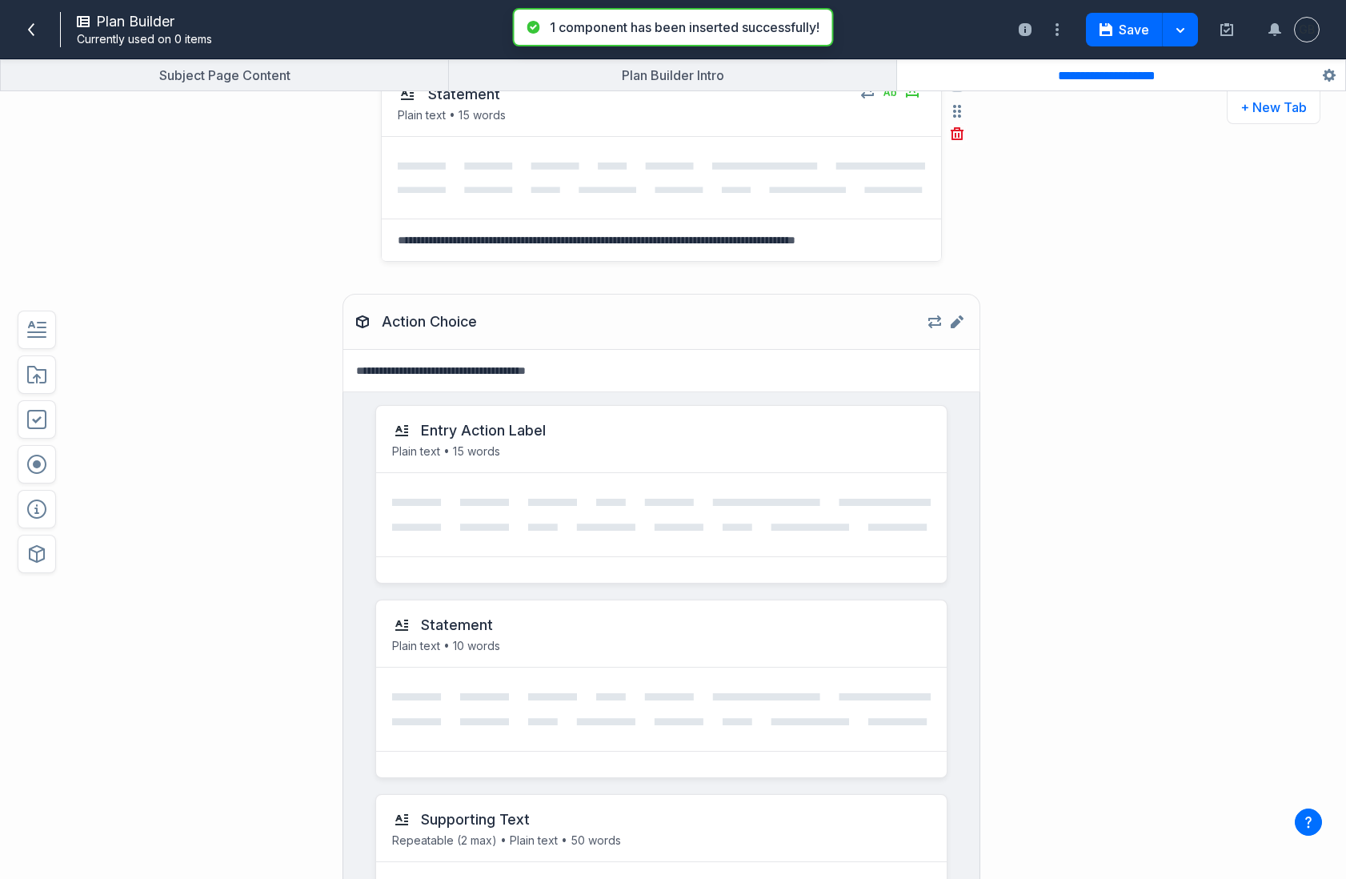
scroll to position [183, 0]
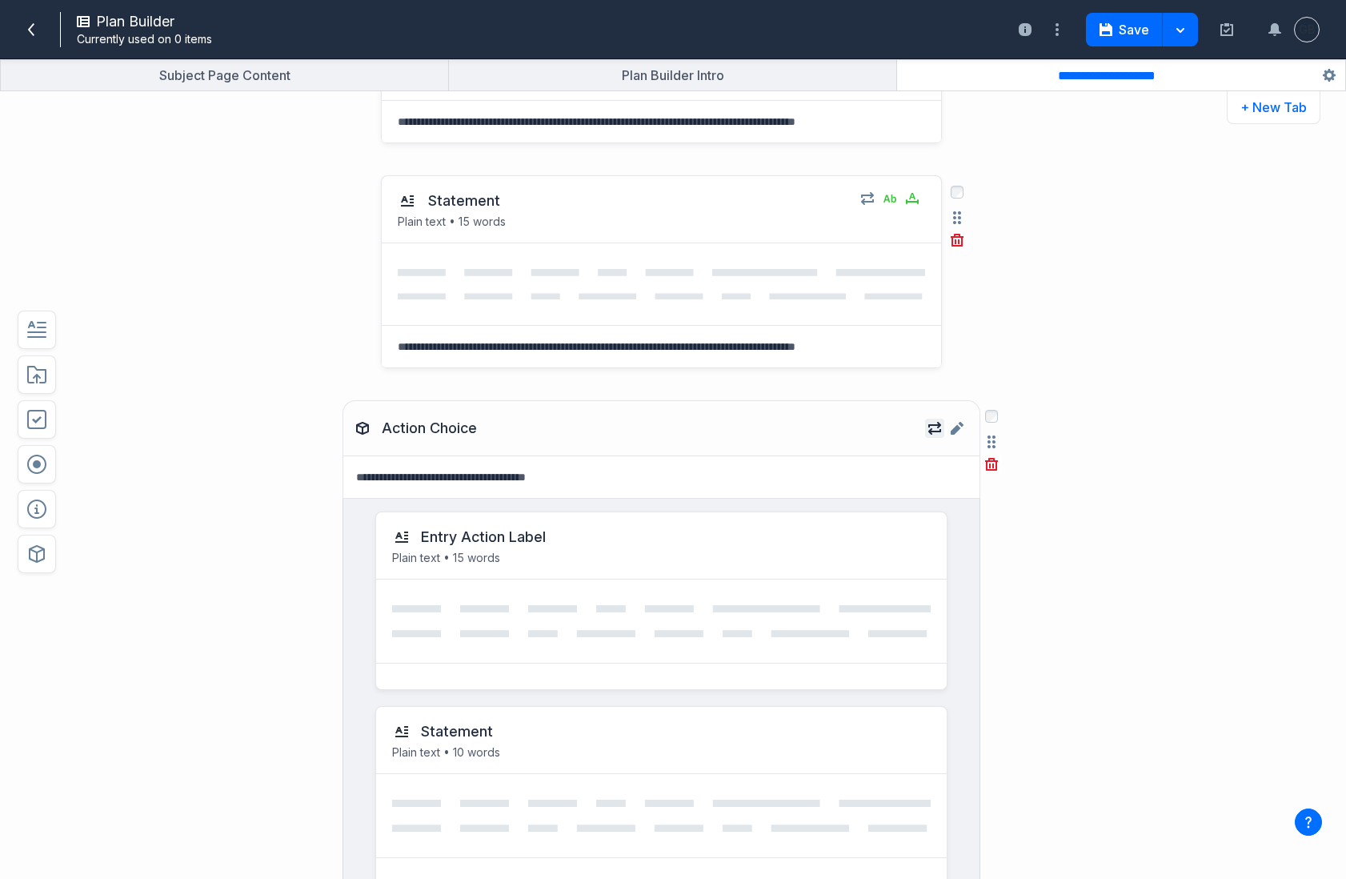
click at [933, 282] on icon "button" at bounding box center [934, 428] width 13 height 13
type input "*"
click at [1011, 282] on input "*" at bounding box center [1002, 528] width 38 height 26
click at [1122, 282] on div "Lead In Plain text • 10 words Select field: Lead In Are you sure you want to de…" at bounding box center [620, 315] width 1005 height 762
click at [1123, 29] on button "Save" at bounding box center [1124, 30] width 77 height 34
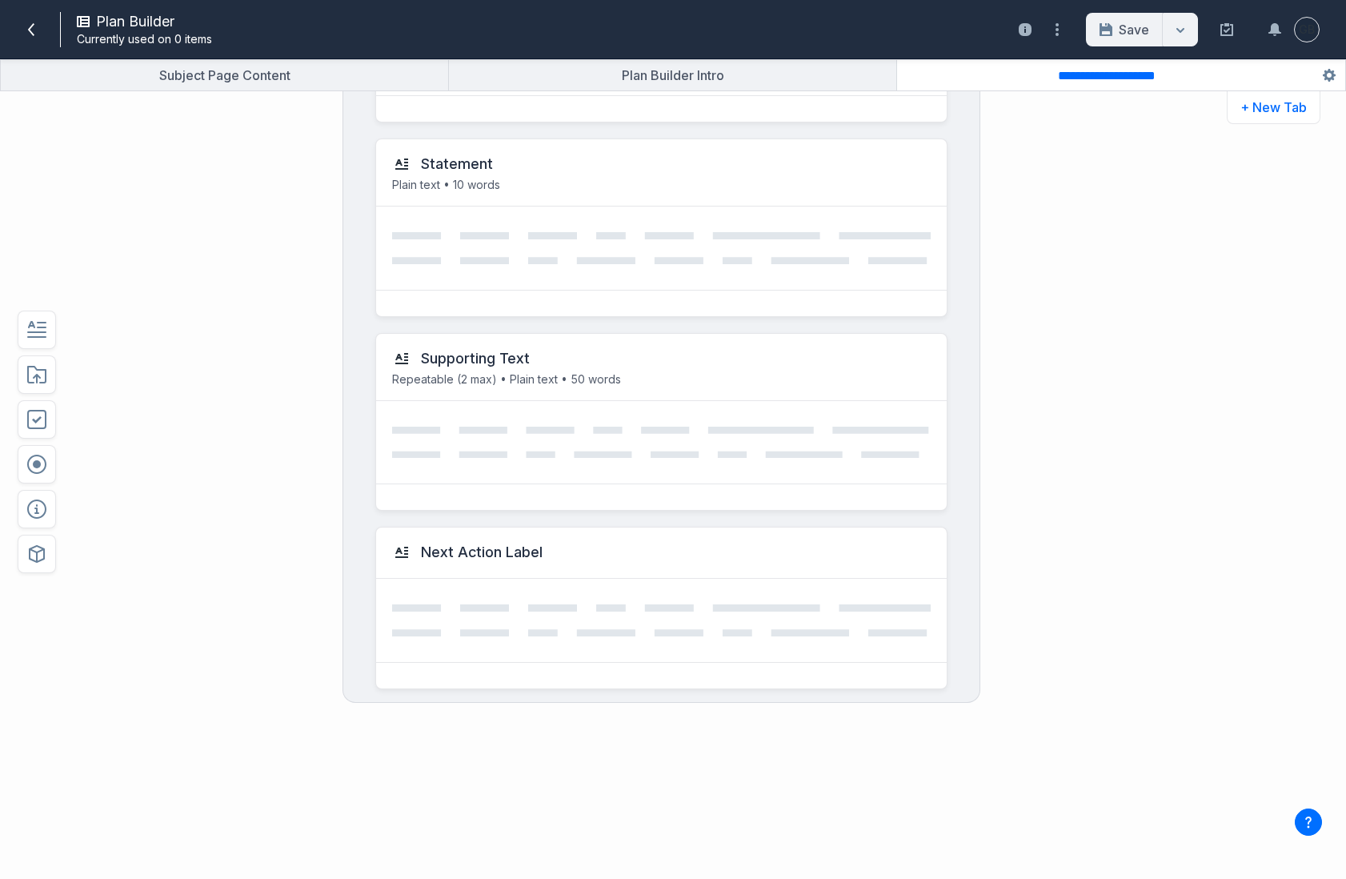
scroll to position [0, 0]
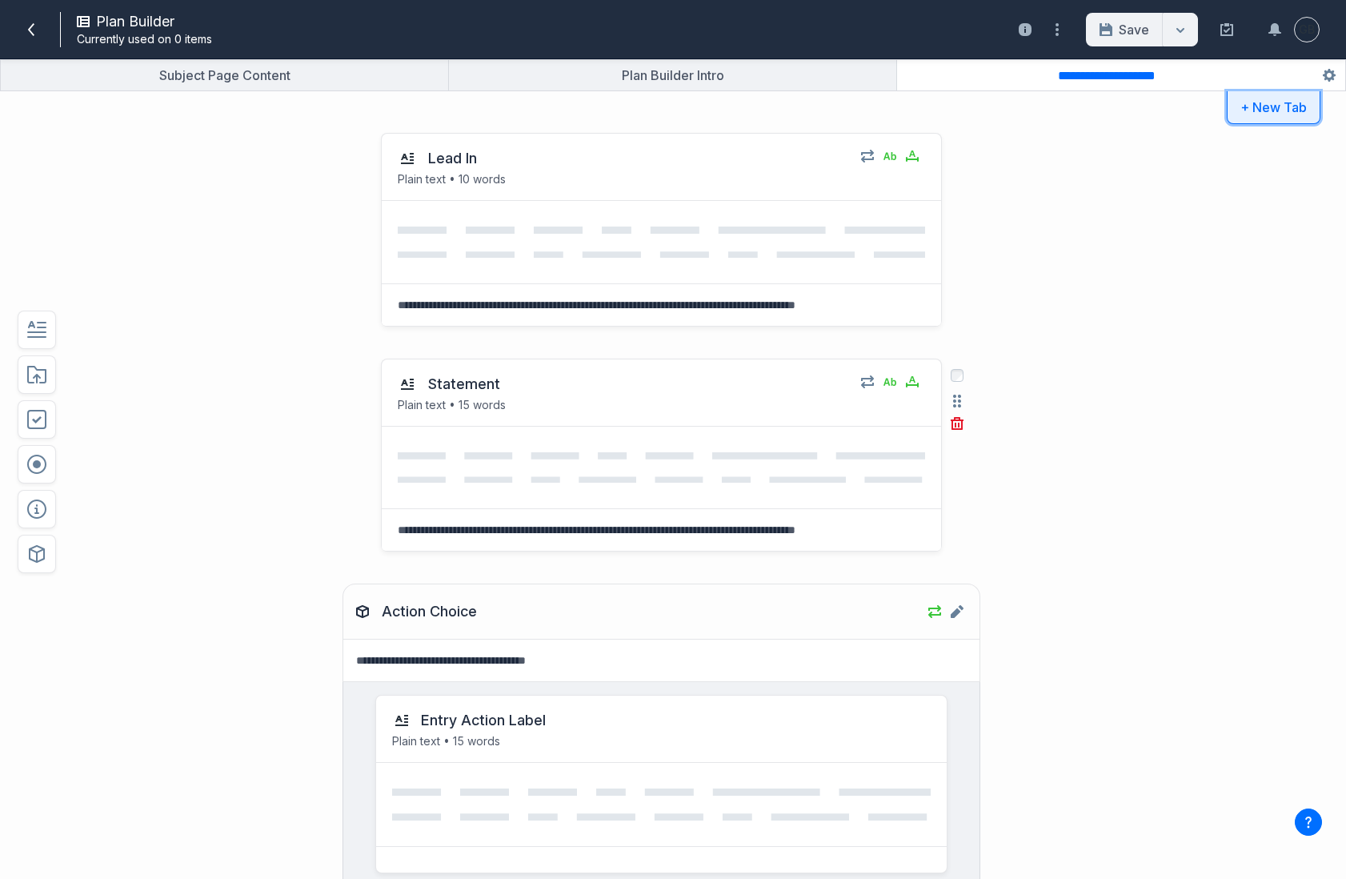
click at [1299, 110] on button "+ New Tab" at bounding box center [1274, 107] width 94 height 33
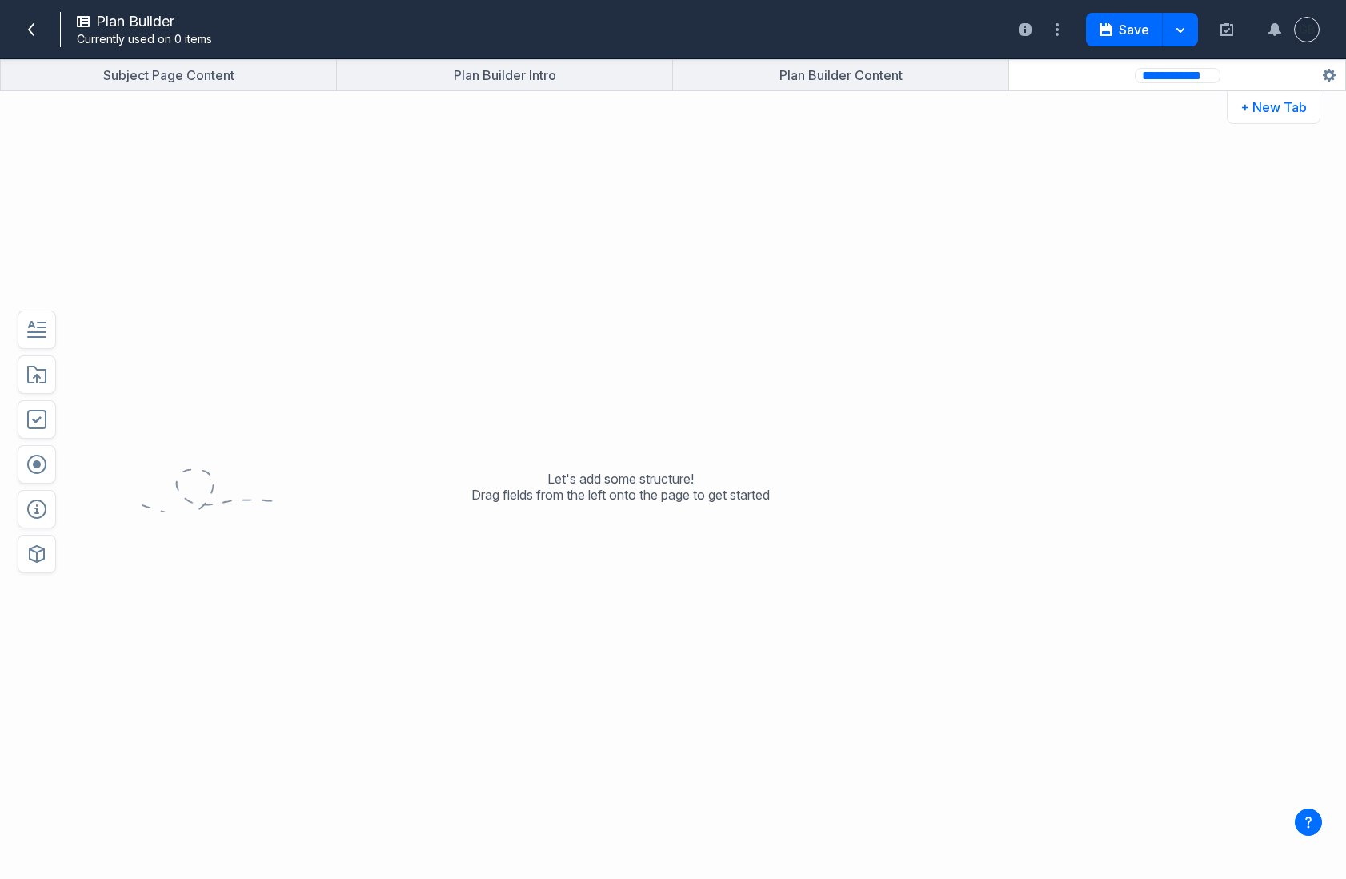
click at [1203, 74] on input "**********" at bounding box center [1178, 75] width 86 height 15
click at [1203, 74] on input "**********" at bounding box center [1178, 75] width 86 height 17
type input "**********"
click at [1102, 282] on div "Let's add some structure! Drag fields from the left onto the page to get started" at bounding box center [620, 498] width 989 height 762
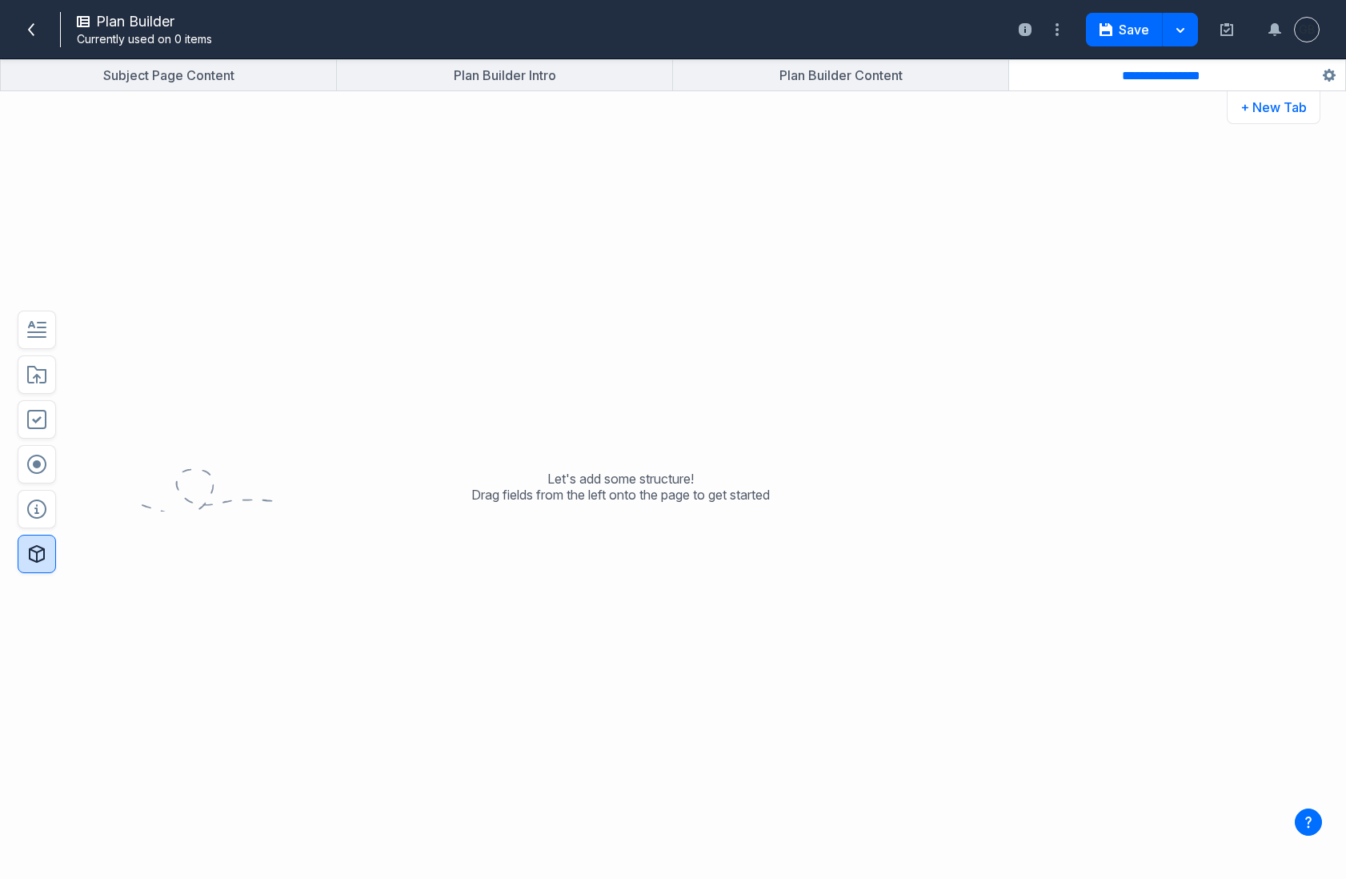
click at [30, 282] on button "button" at bounding box center [37, 553] width 38 height 38
click at [572, 282] on div "Let's add some structure! Drag fields from the left onto the page to get started" at bounding box center [620, 498] width 989 height 762
click at [1125, 34] on button "Save" at bounding box center [1124, 30] width 77 height 34
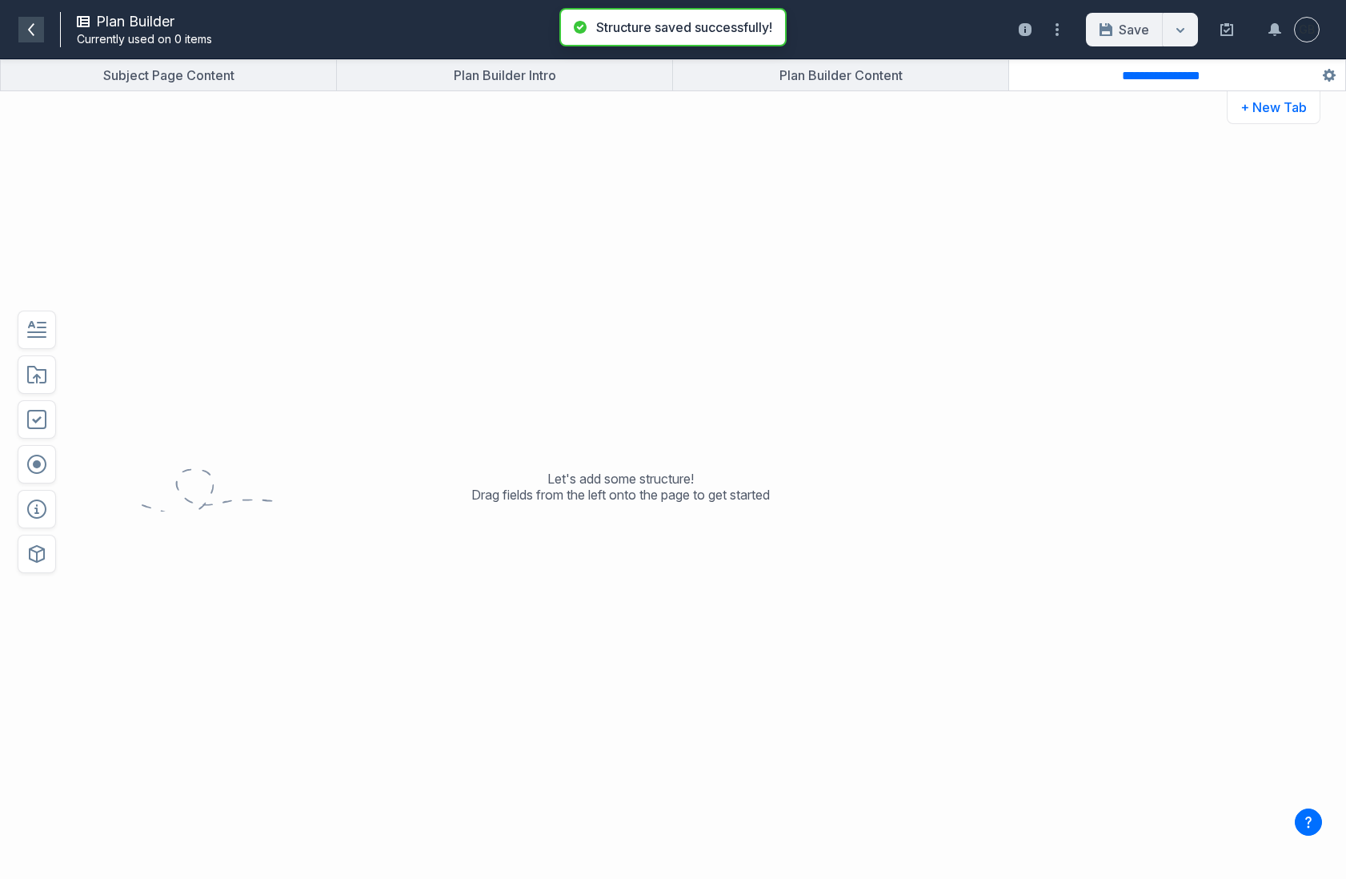
click at [37, 30] on icon at bounding box center [31, 29] width 13 height 13
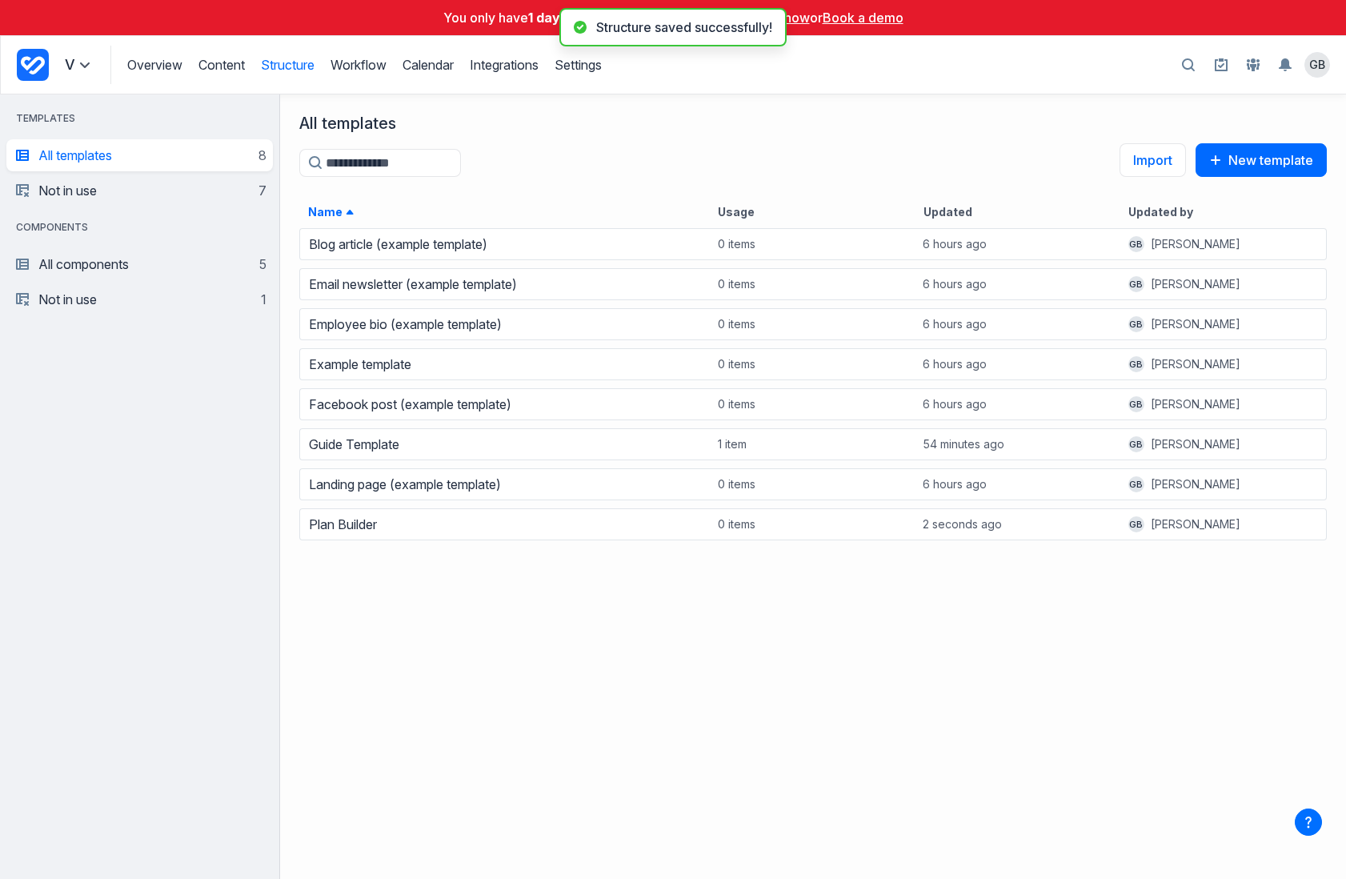
scroll to position [652, 1066]
click at [216, 66] on link "Content" at bounding box center [221, 65] width 46 height 16
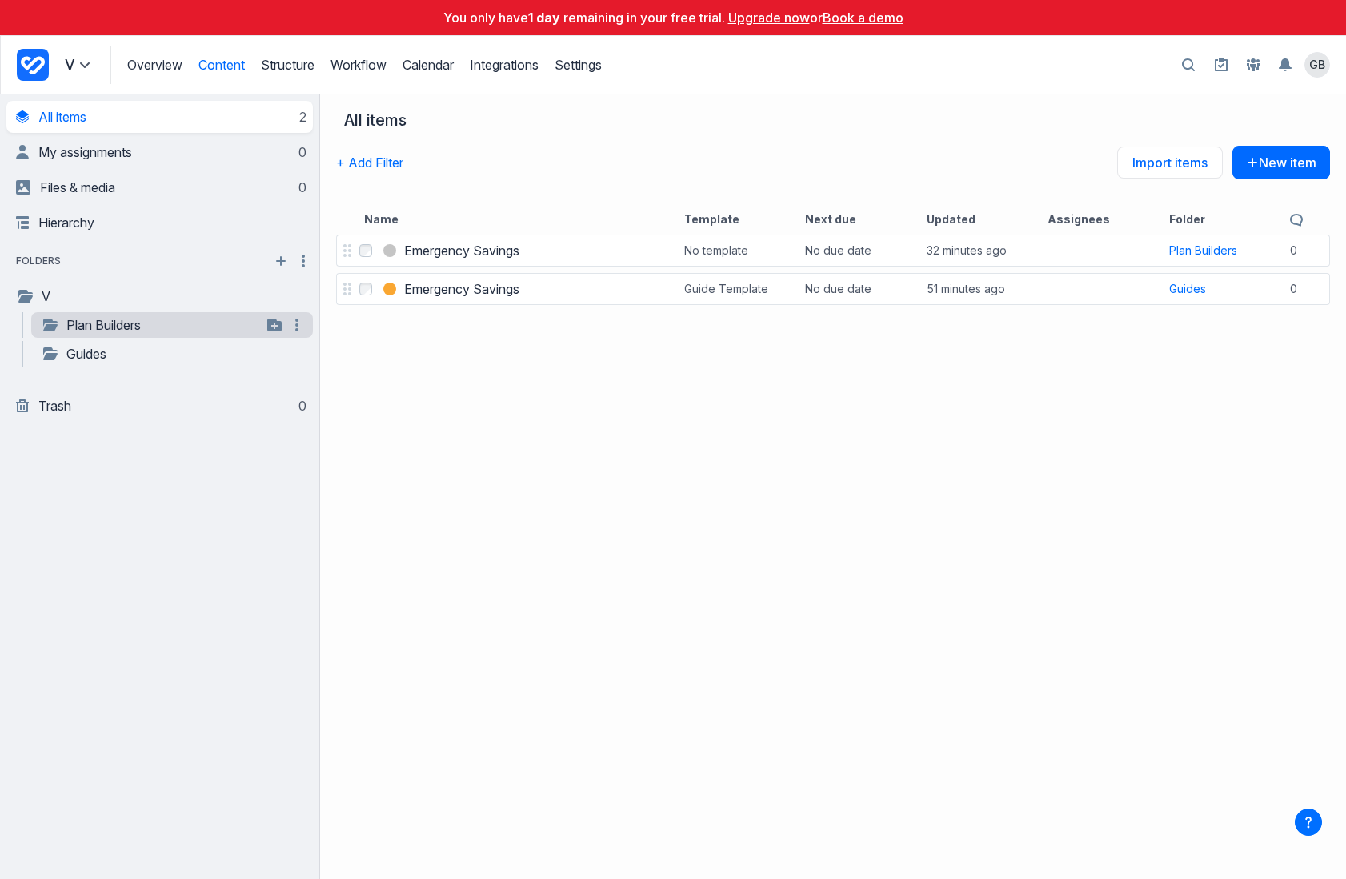
click at [96, 282] on link "Plan Builders" at bounding box center [151, 324] width 221 height 19
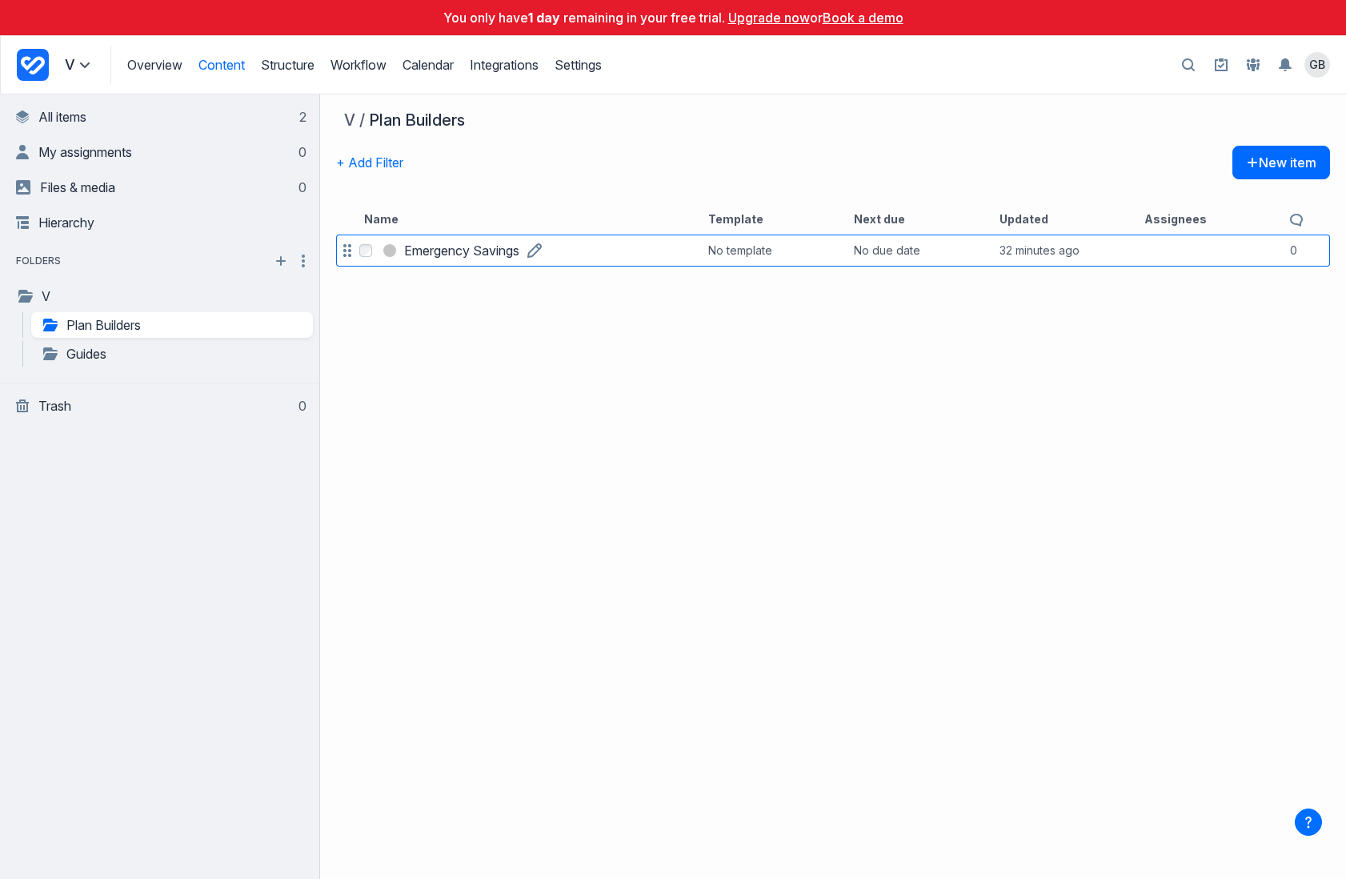
click at [499, 252] on h3 "Emergency Savings" at bounding box center [461, 250] width 115 height 19
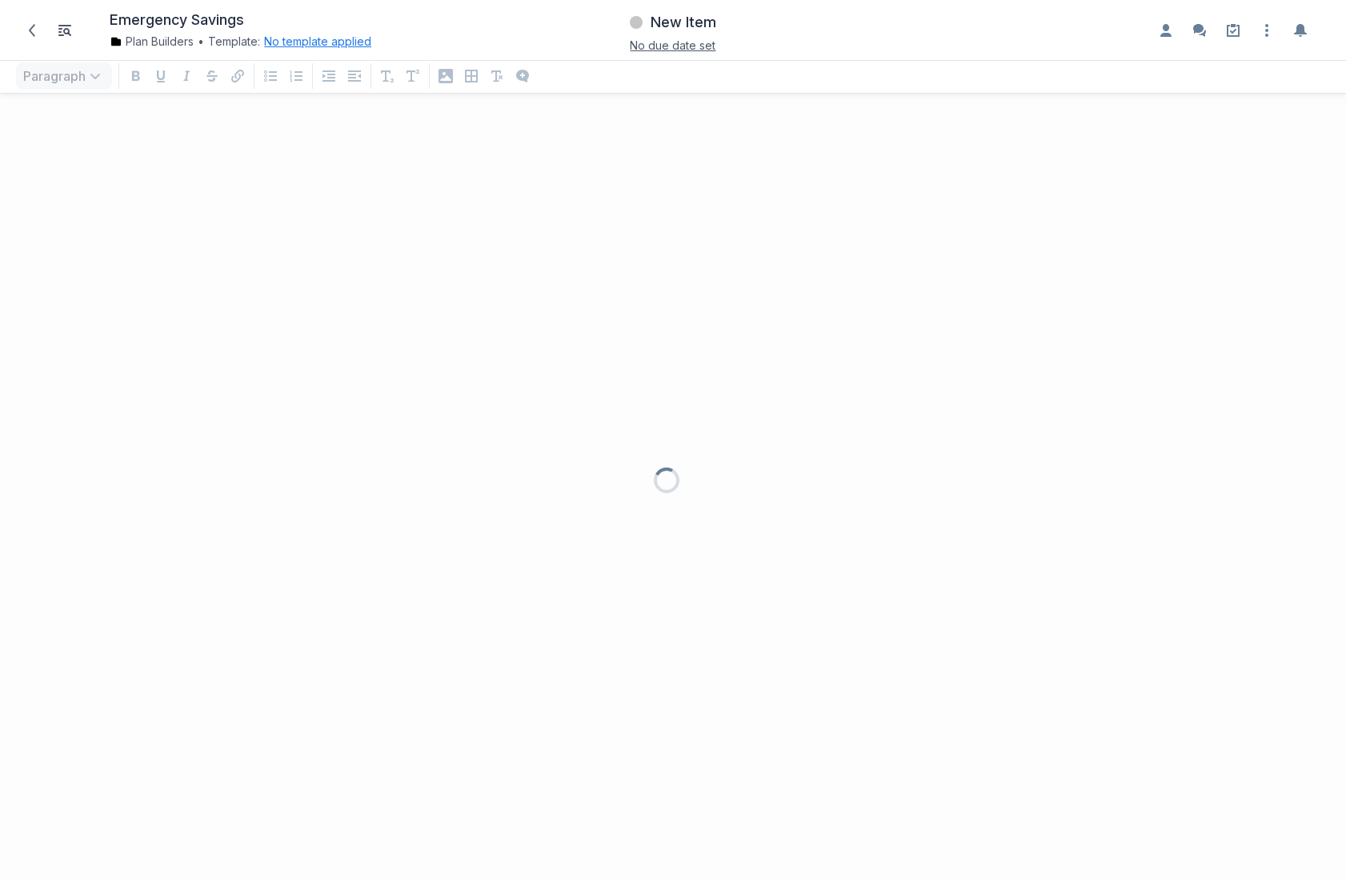
click at [306, 44] on button "No template applied" at bounding box center [317, 42] width 107 height 16
click at [352, 126] on button "Choose template Down icon" at bounding box center [380, 111] width 214 height 35
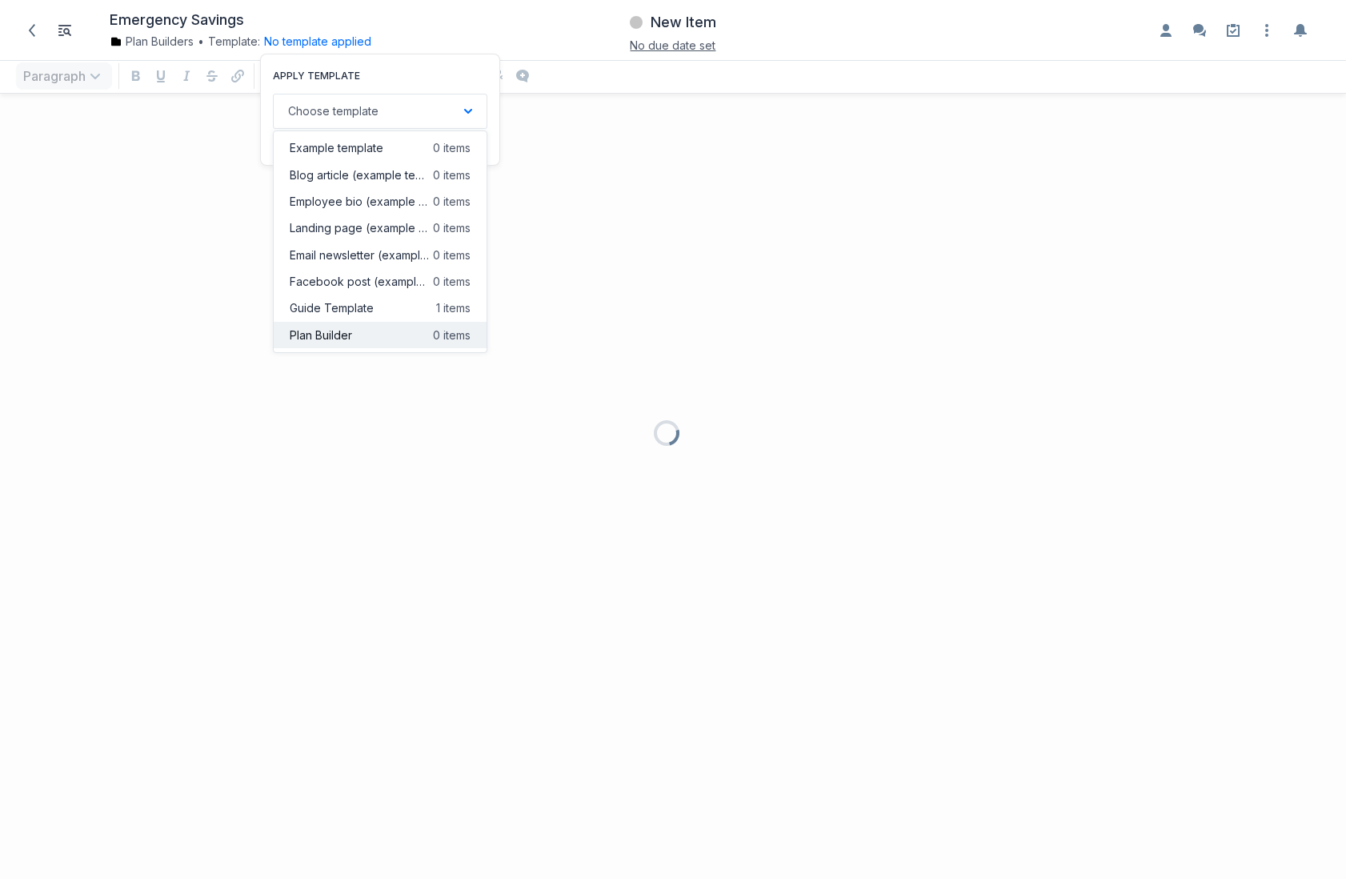
click at [339, 282] on span "Plan Builder" at bounding box center [321, 335] width 62 height 16
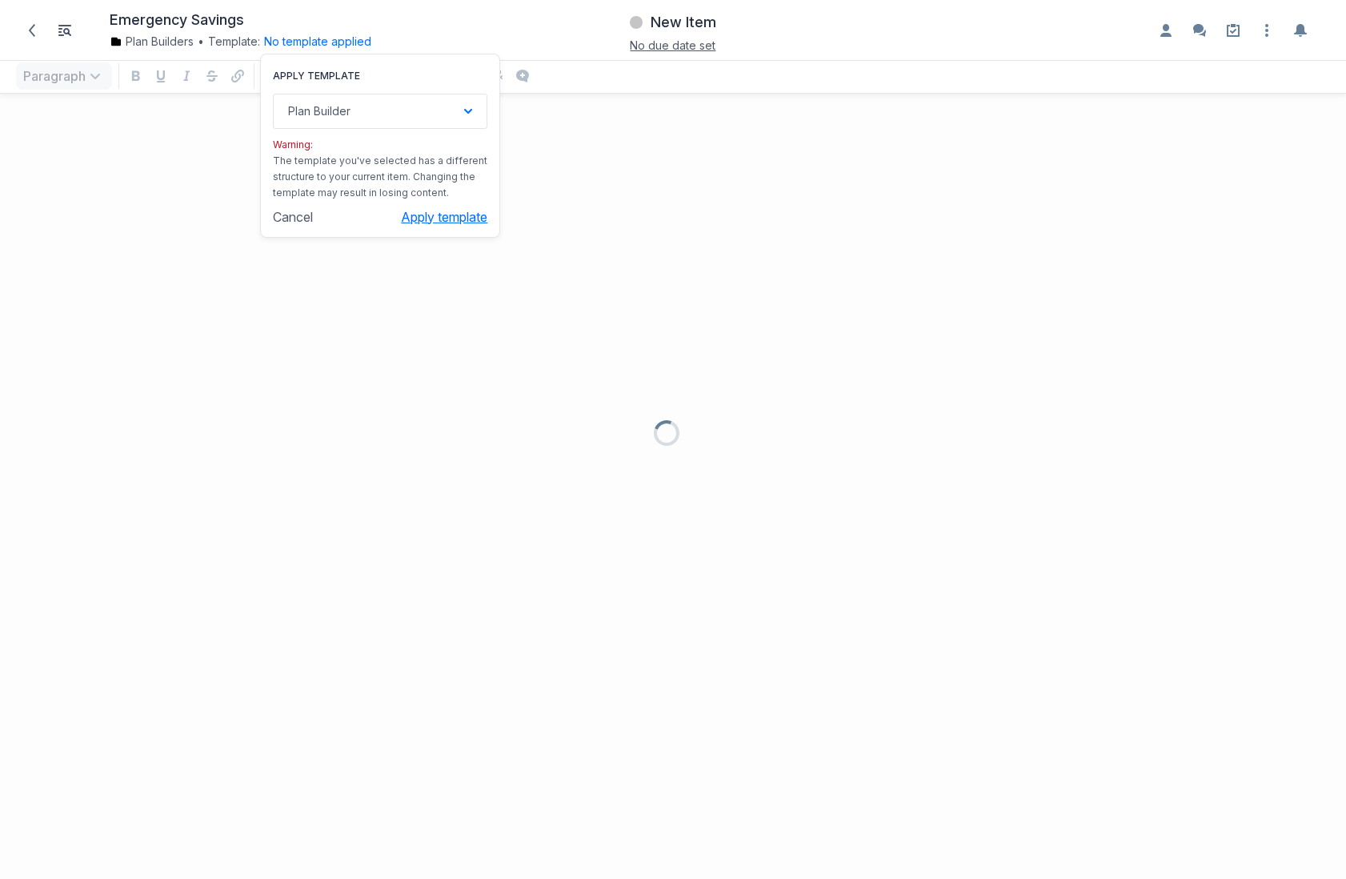
click at [442, 213] on button "Apply template" at bounding box center [444, 217] width 86 height 16
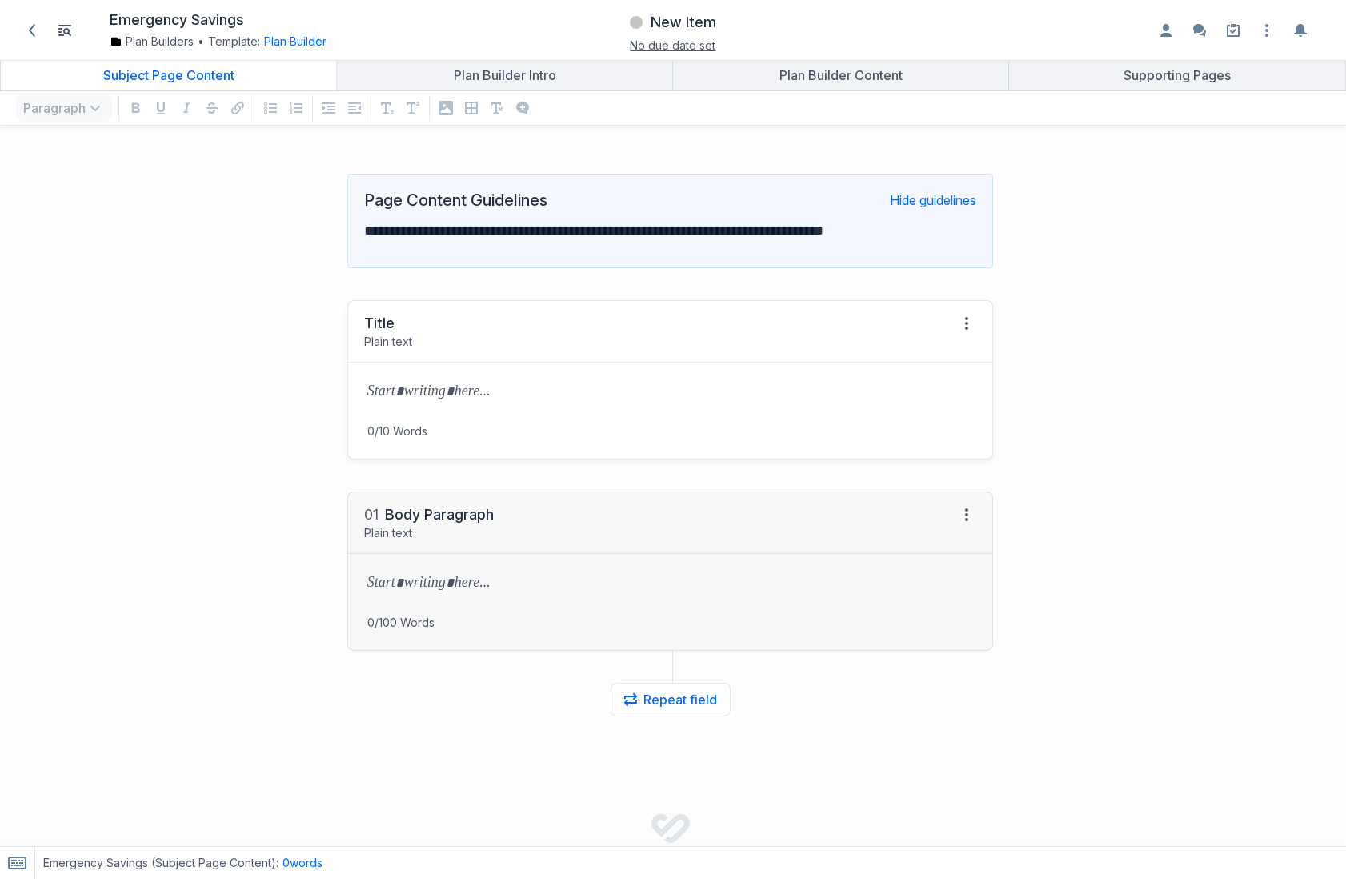
click at [438, 282] on div "Title Plain text View HTML View history" at bounding box center [670, 332] width 645 height 62
click at [374, 282] on div "Title" at bounding box center [379, 323] width 30 height 19
click at [424, 282] on p at bounding box center [670, 393] width 607 height 22
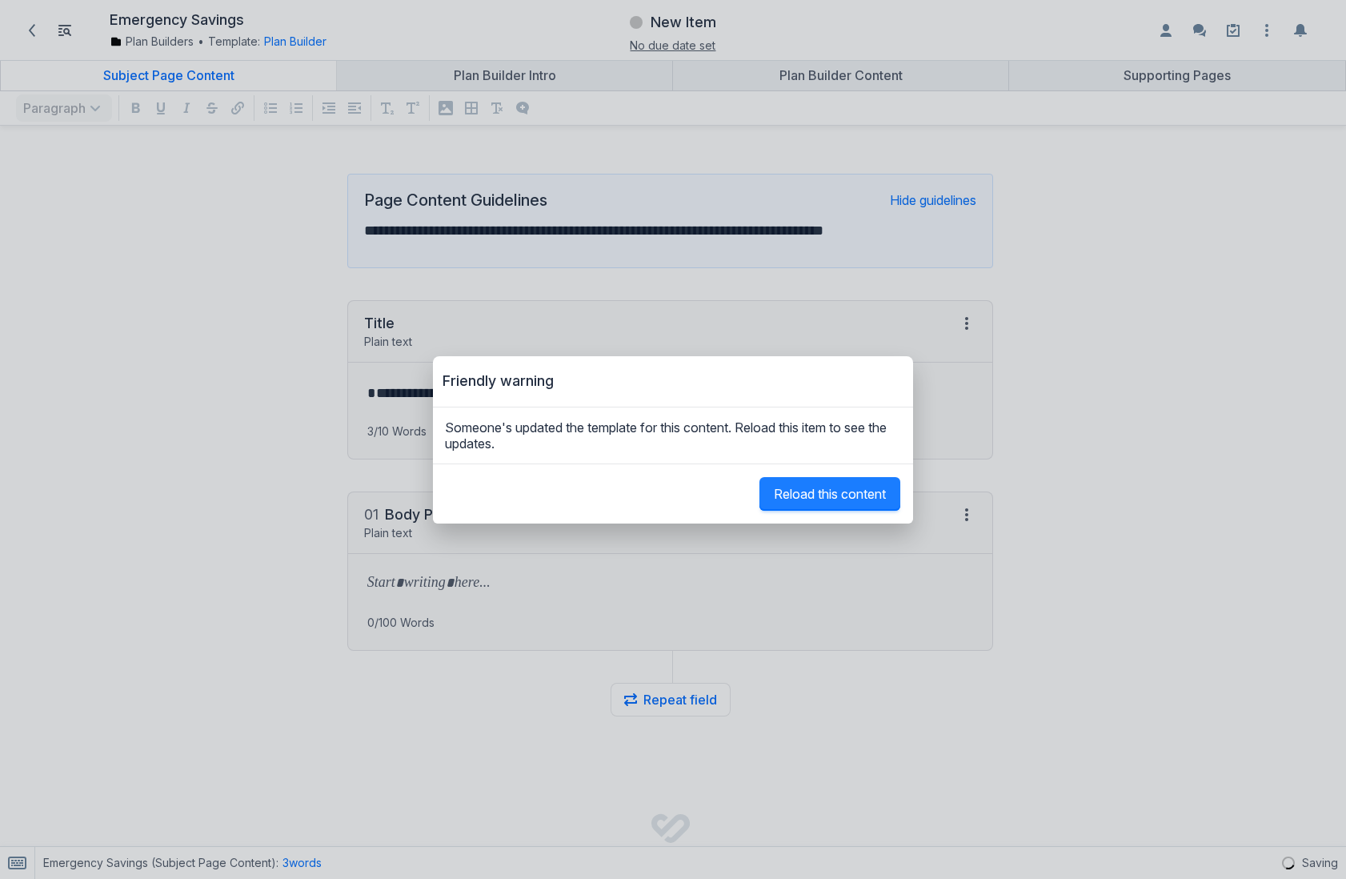
click at [837, 282] on button "Reload this content" at bounding box center [829, 494] width 141 height 34
